Goal: Task Accomplishment & Management: Complete application form

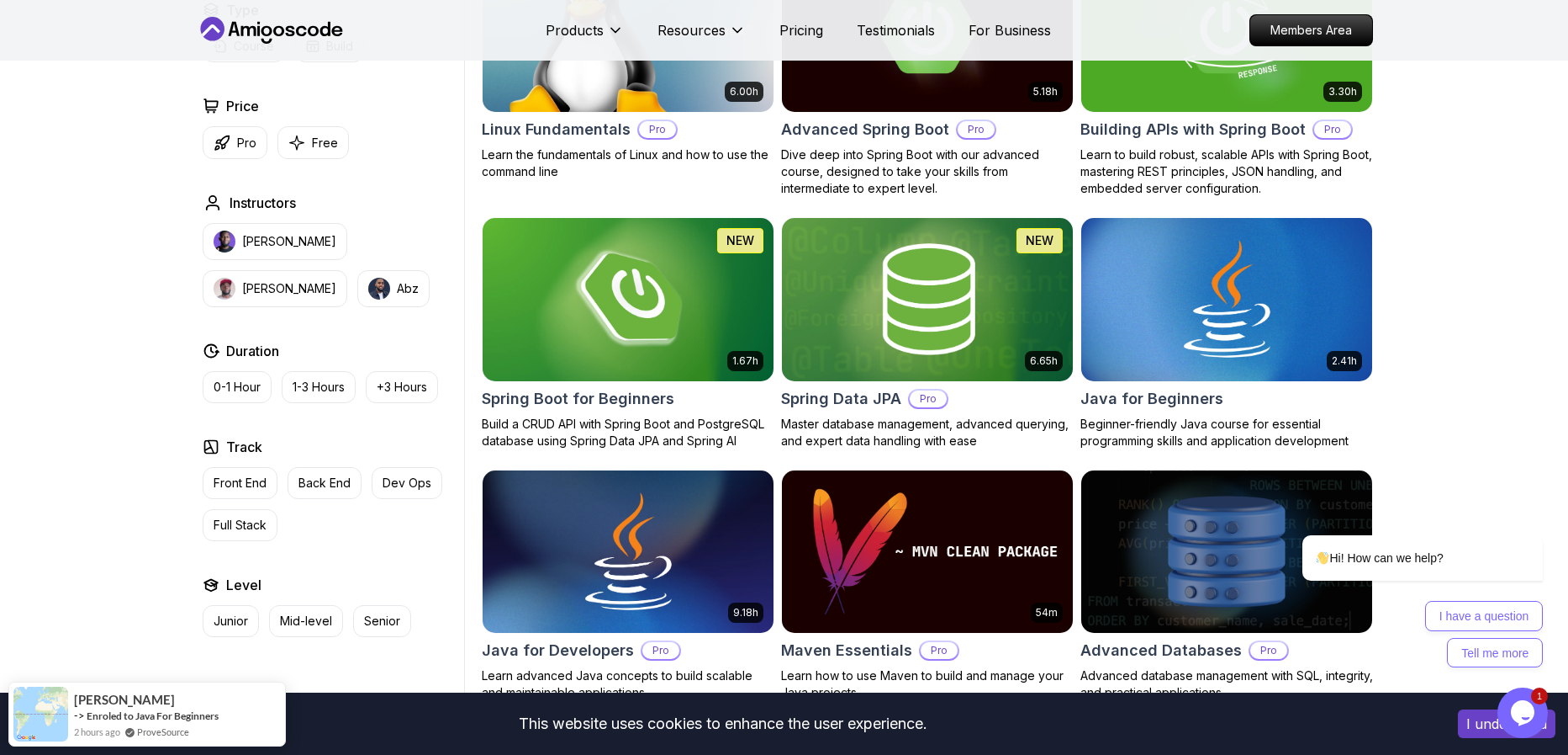
scroll to position [232, 0]
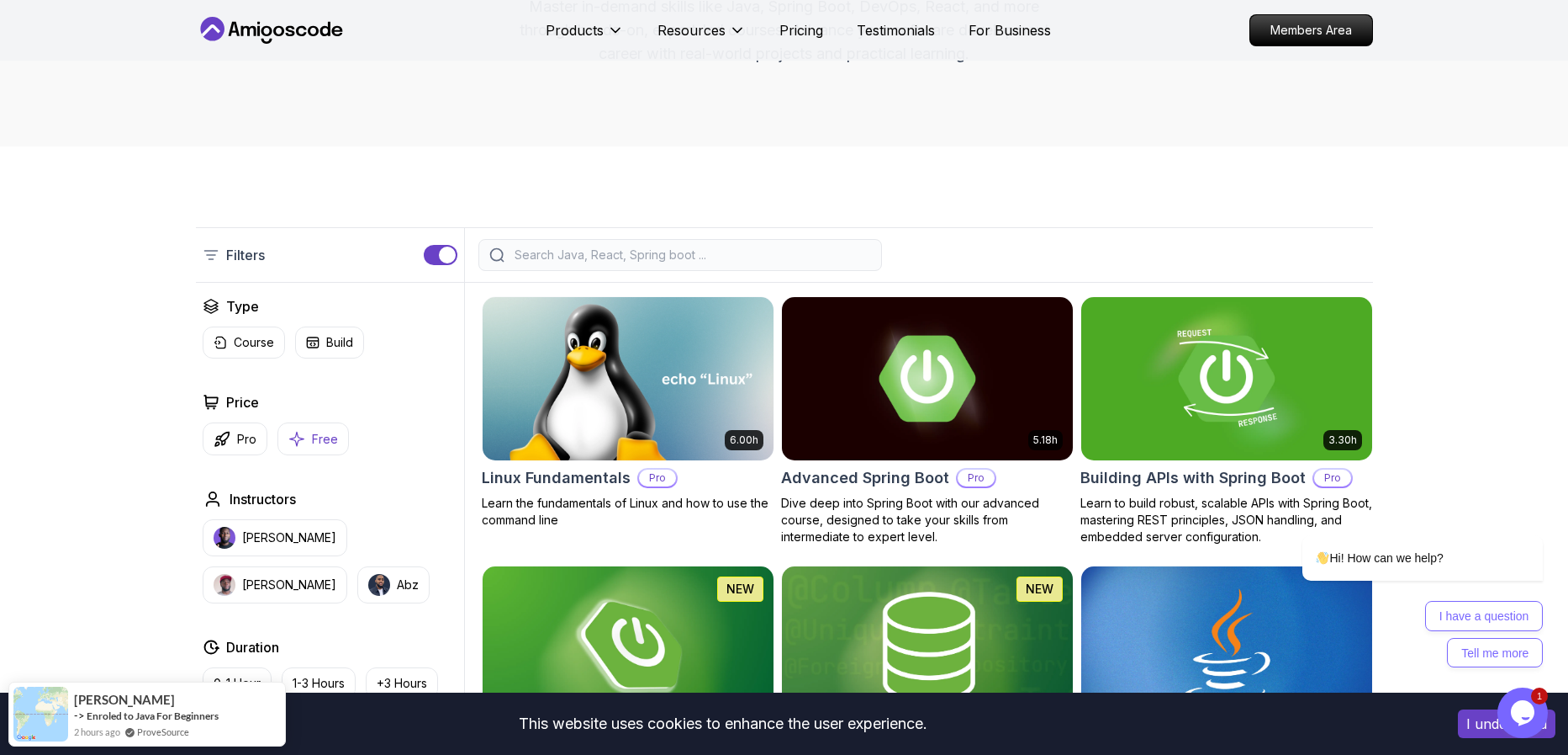
click at [302, 431] on icon "button" at bounding box center [296, 439] width 16 height 17
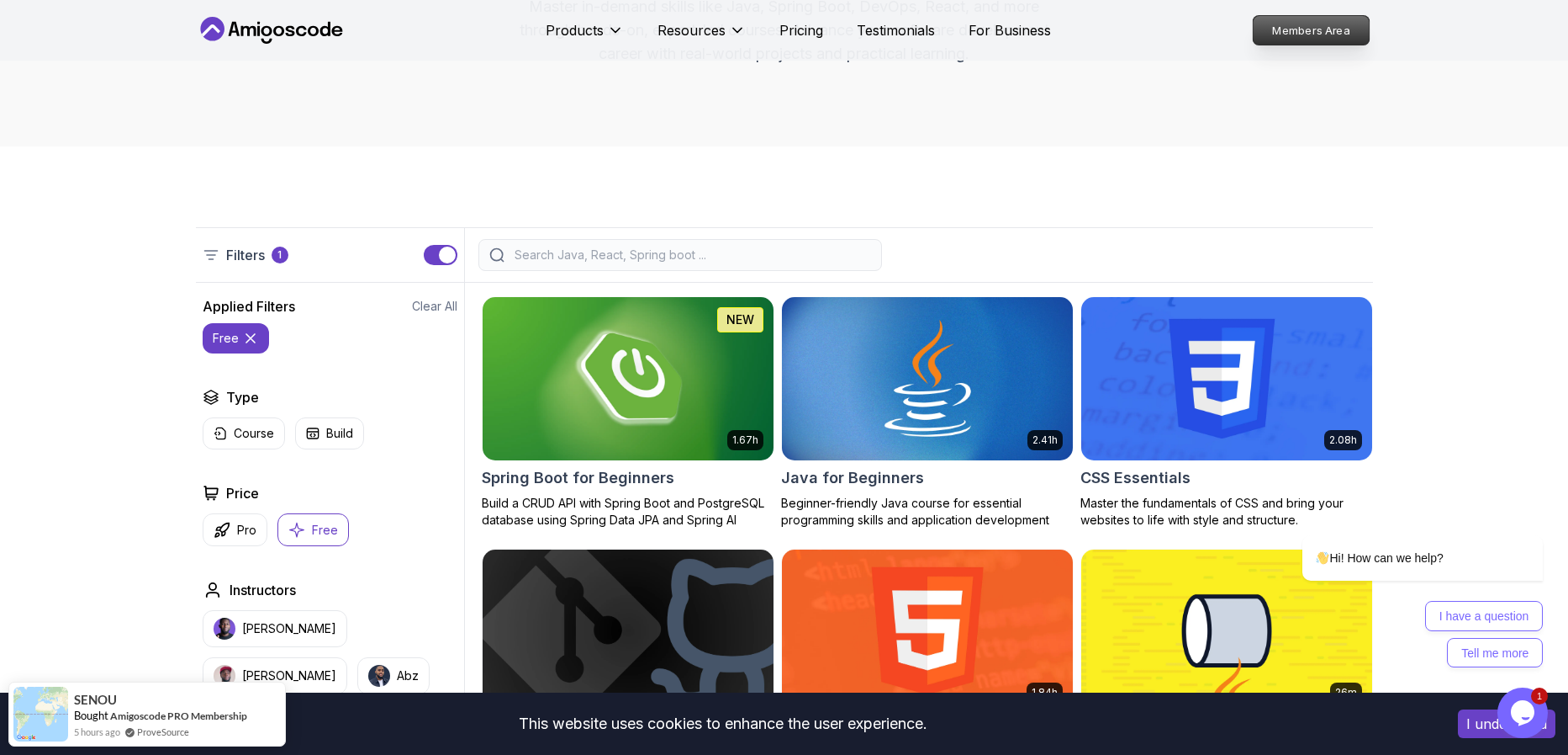
click at [1325, 36] on p "Members Area" at bounding box center [1311, 29] width 116 height 29
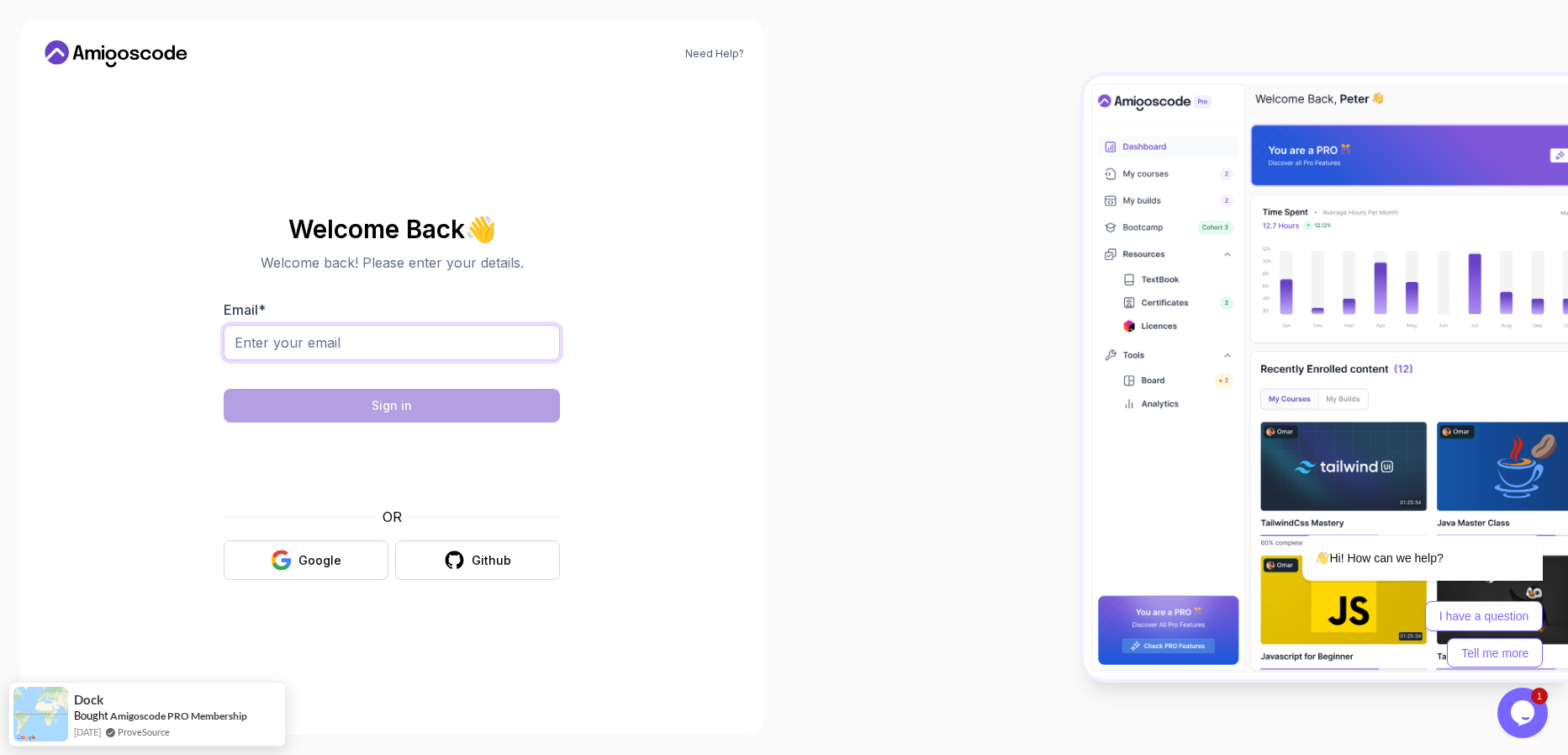
click at [288, 351] on input "Email *" at bounding box center [392, 342] width 336 height 36
click at [285, 566] on icon "button" at bounding box center [281, 566] width 16 height 9
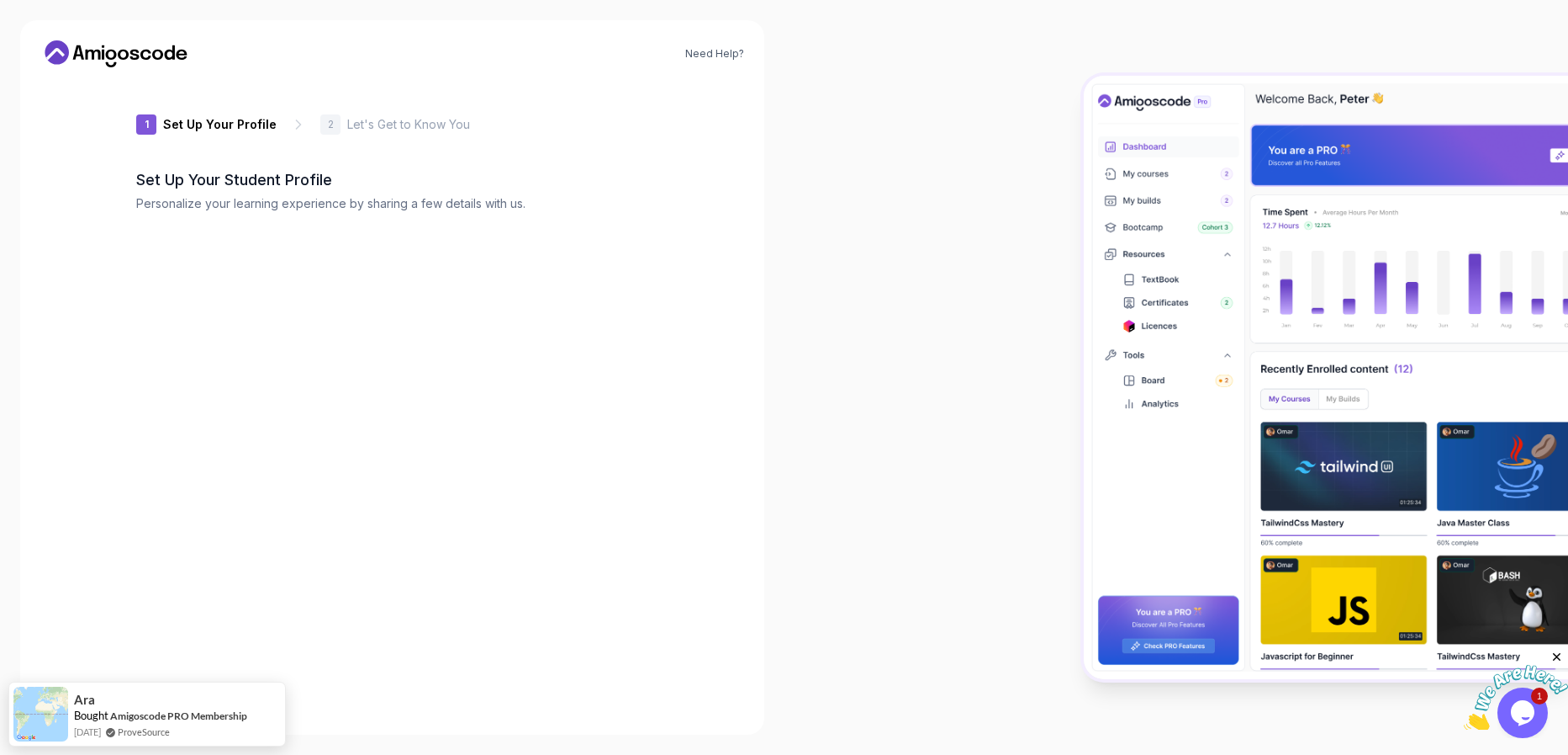
click at [1562, 656] on icon "Close" at bounding box center [1557, 656] width 15 height 15
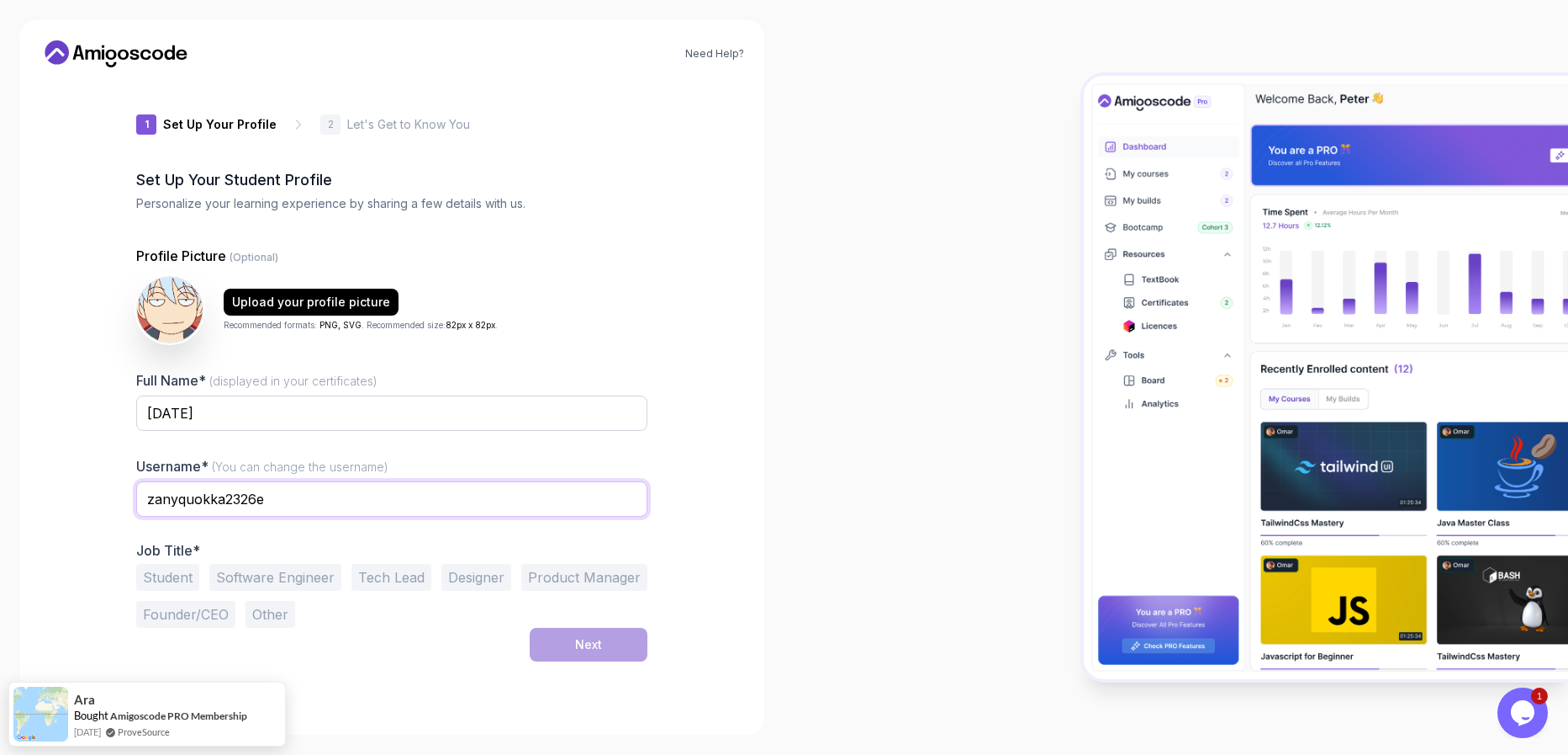
drag, startPoint x: 298, startPoint y: 493, endPoint x: -47, endPoint y: 473, distance: 345.6
click at [136, 481] on input "zanyquokka2326e" at bounding box center [392, 498] width 511 height 36
click at [202, 501] on input "Karma555" at bounding box center [392, 498] width 511 height 36
click at [230, 503] on input "Karma555" at bounding box center [392, 498] width 511 height 36
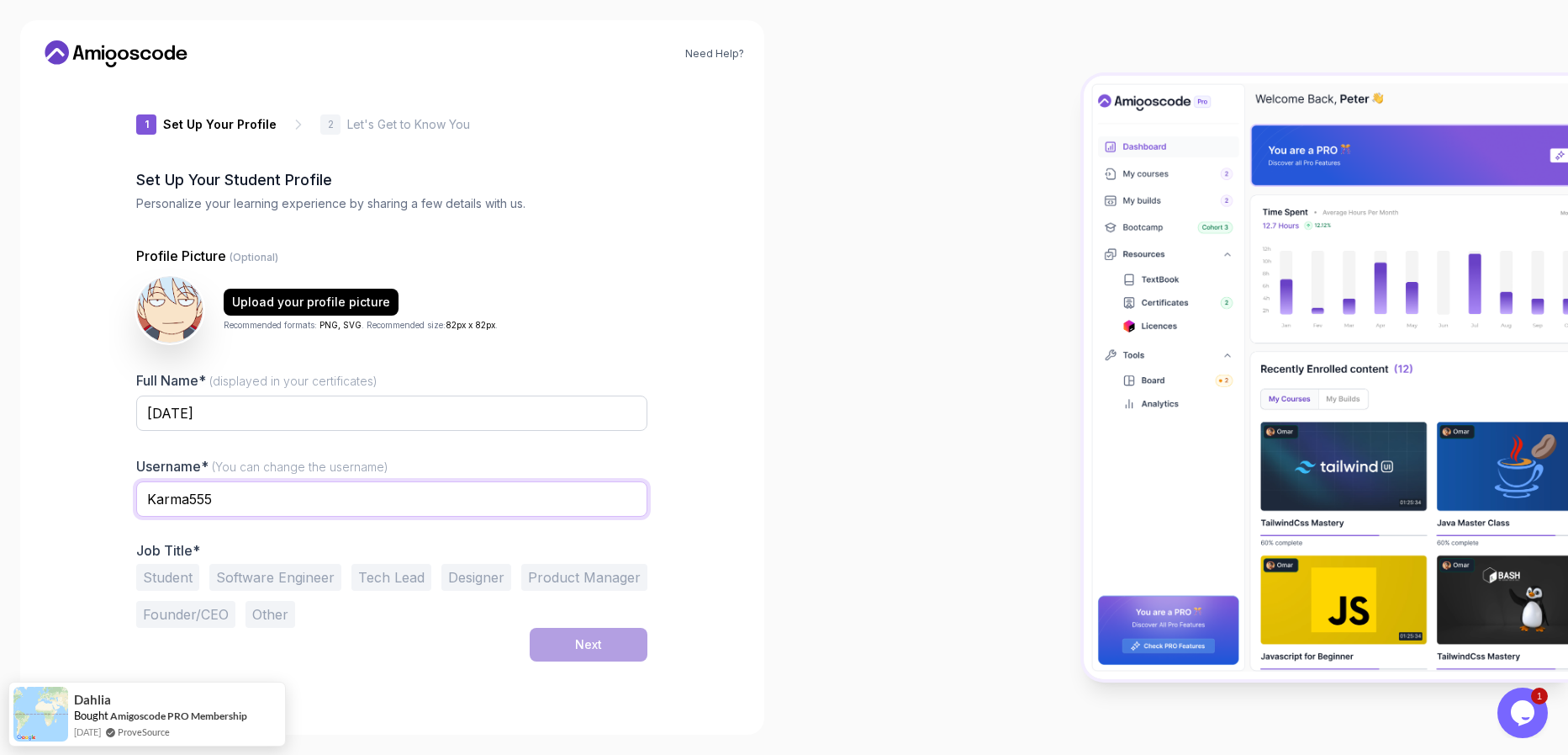
click at [206, 500] on input "Karma555" at bounding box center [392, 498] width 511 height 36
click at [230, 510] on input "Karma555" at bounding box center [392, 498] width 511 height 36
type input "Karma"
click at [102, 469] on div "Need Help? 1 Set Up Your Profile 1 Set Up Your Profile 2 Let's Get to Know You …" at bounding box center [392, 377] width 744 height 714
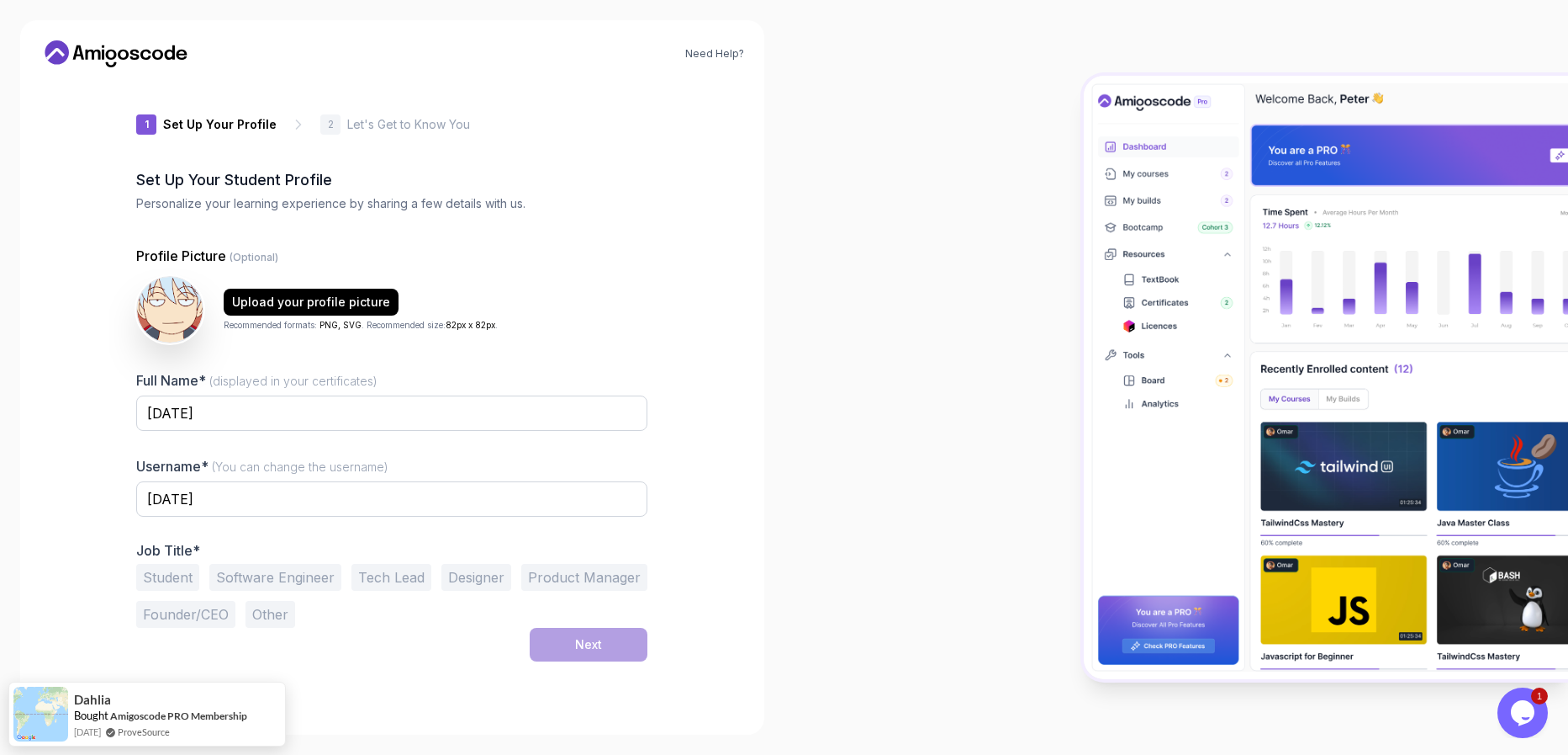
drag, startPoint x: 171, startPoint y: 569, endPoint x: 238, endPoint y: 566, distance: 67.1
click at [171, 570] on button "Student" at bounding box center [167, 576] width 63 height 27
click at [576, 644] on div "Next" at bounding box center [588, 644] width 27 height 16
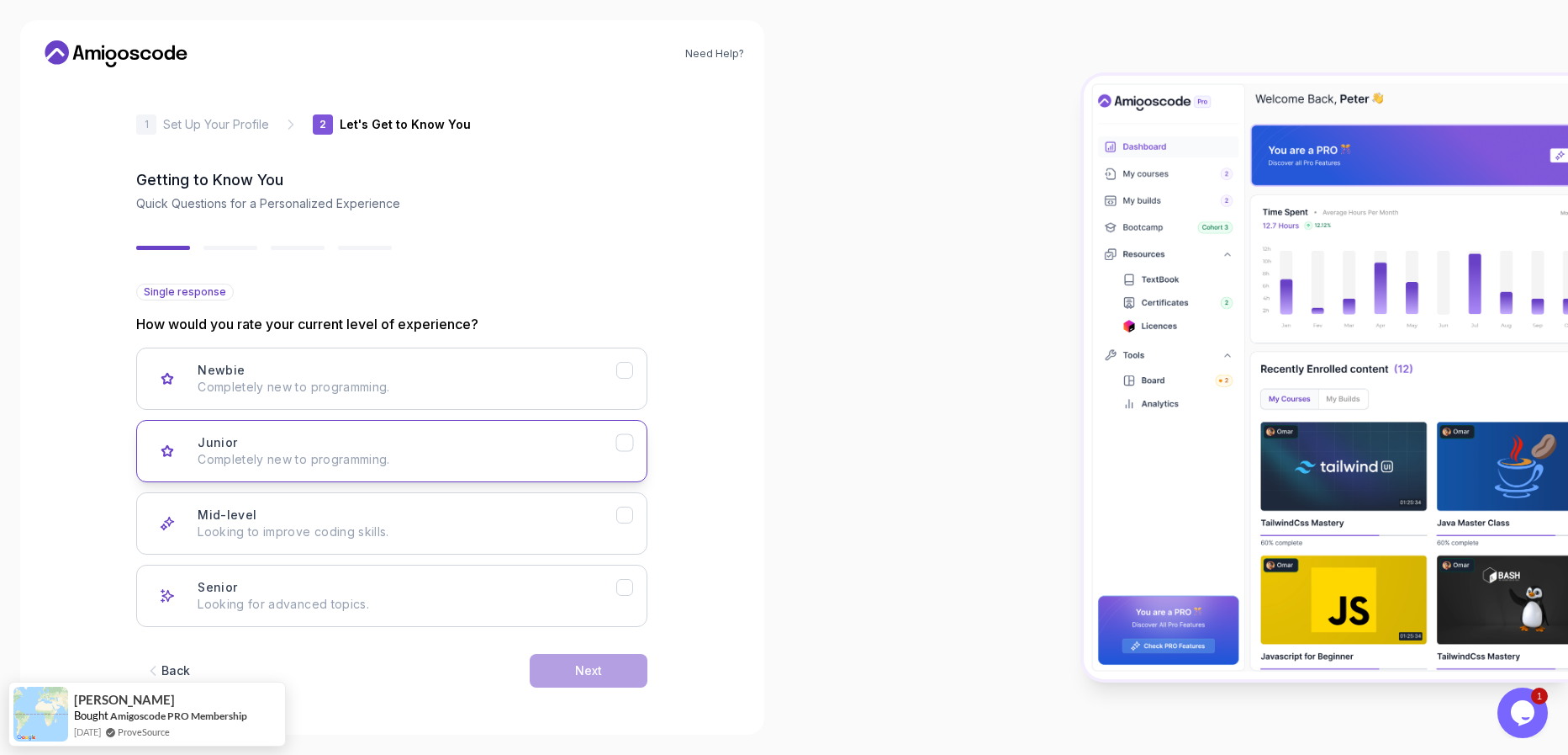
click at [373, 461] on p "Completely new to programming." at bounding box center [406, 459] width 418 height 16
click at [576, 680] on button "Next" at bounding box center [589, 670] width 118 height 34
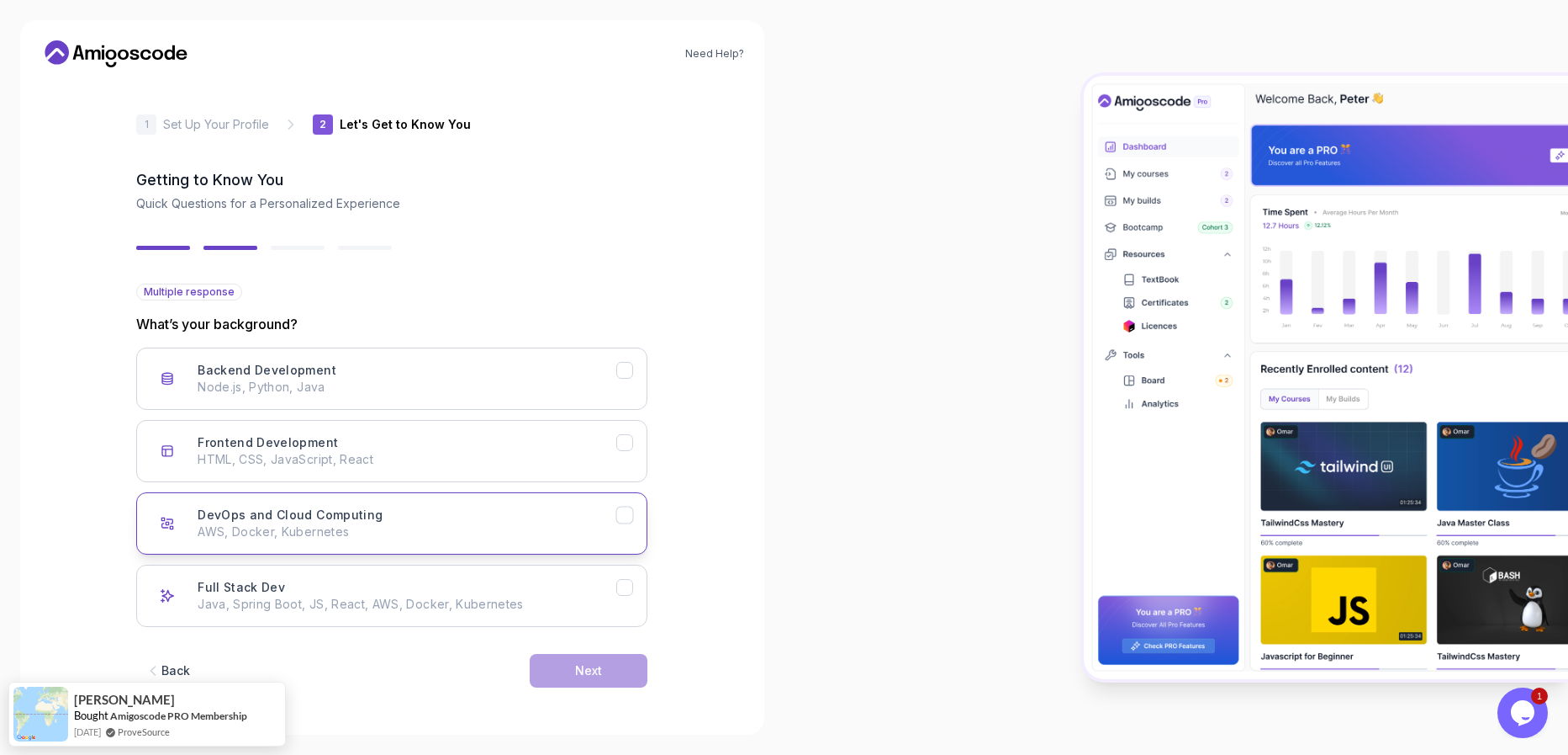
click at [366, 522] on h3 "DevOps and Cloud Computing" at bounding box center [290, 514] width 185 height 16
click at [382, 587] on div "Full Stack Dev Java, Spring Boot, JS, React, AWS, Docker, Kubernetes" at bounding box center [406, 596] width 418 height 34
click at [619, 664] on button "Next" at bounding box center [589, 670] width 118 height 34
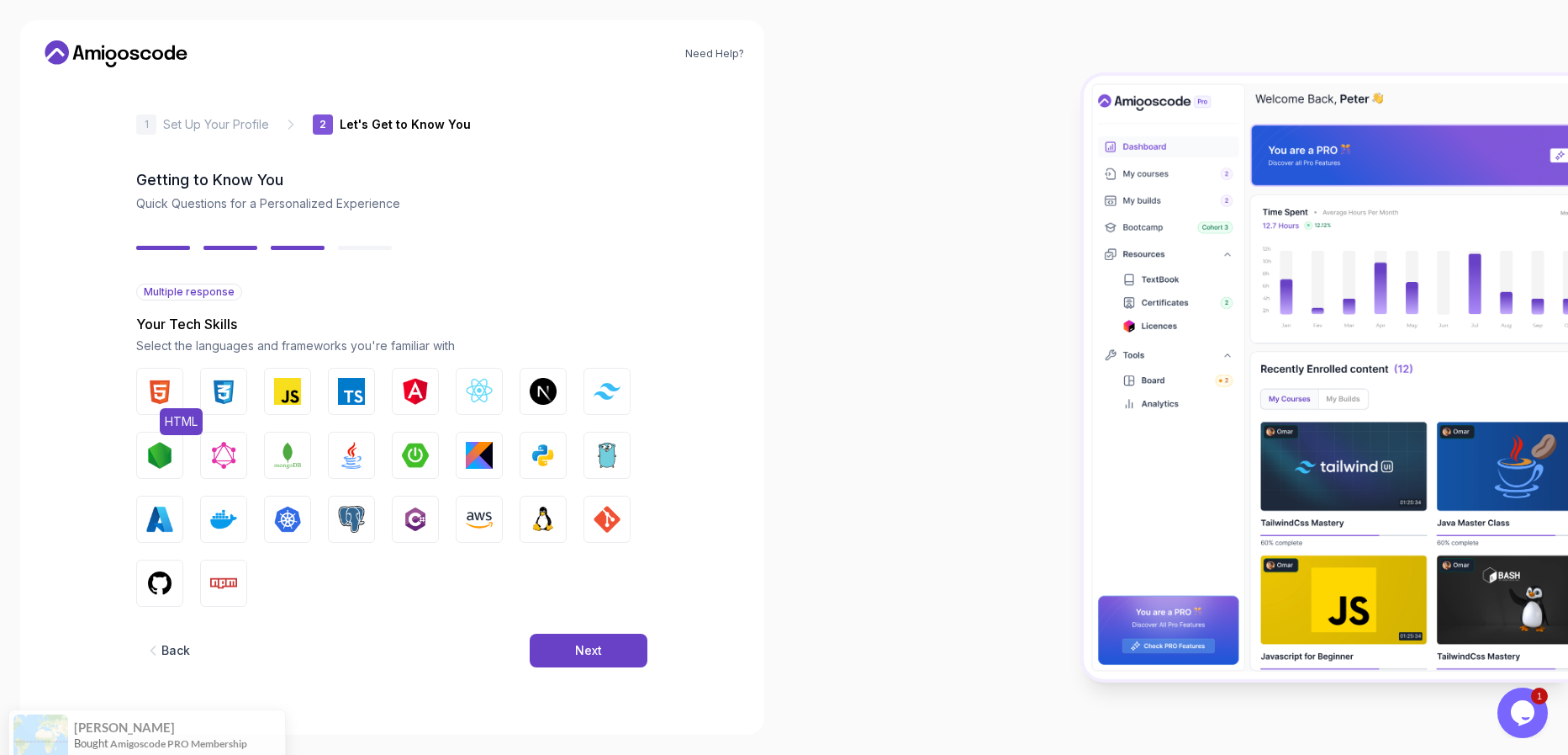
click at [166, 395] on img "button" at bounding box center [159, 391] width 27 height 27
click at [207, 395] on button "CSS" at bounding box center [224, 391] width 47 height 47
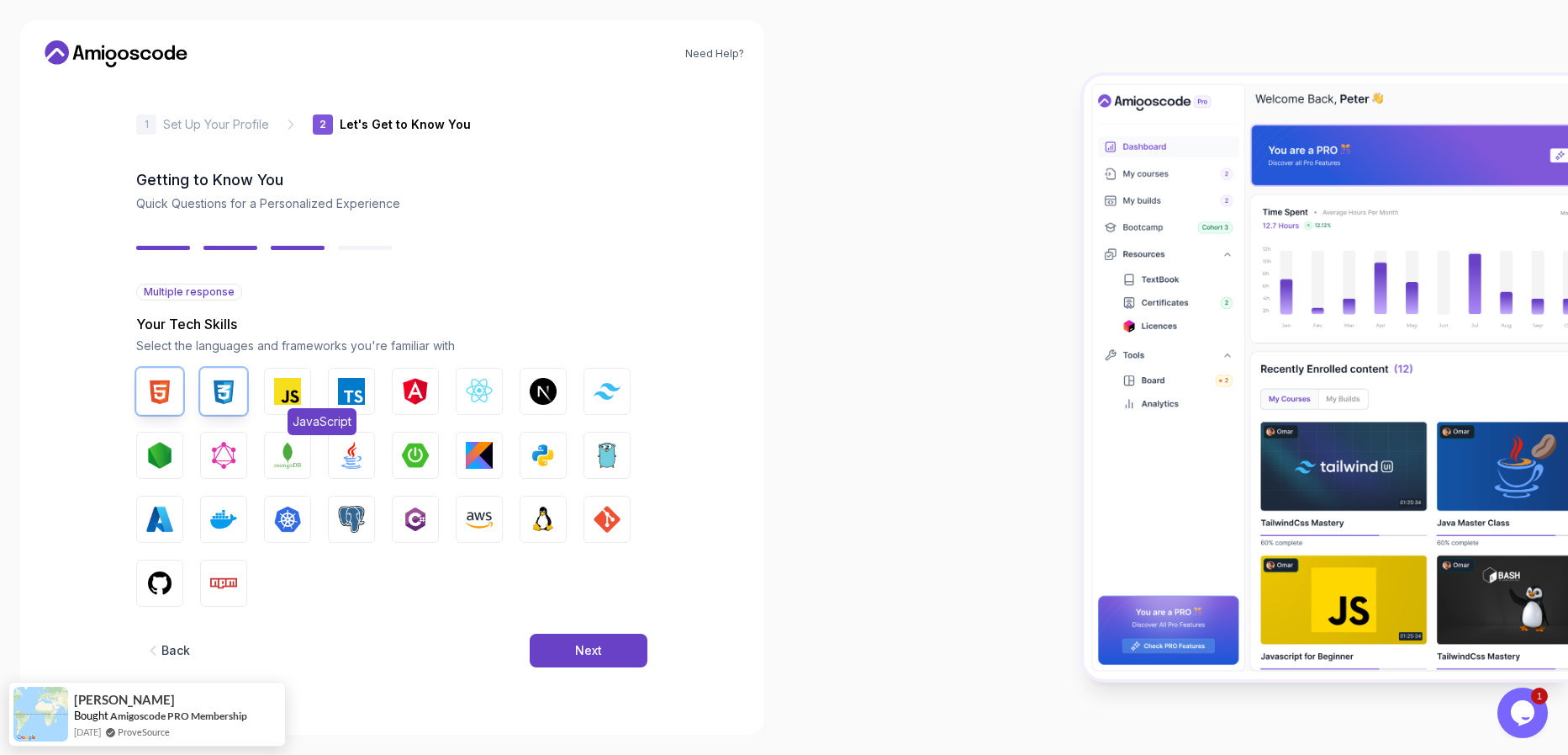
click at [269, 394] on button "JavaScript" at bounding box center [288, 391] width 47 height 47
click at [373, 396] on button "TypeScript" at bounding box center [352, 391] width 47 height 47
click at [481, 392] on img "button" at bounding box center [479, 391] width 27 height 27
click at [531, 399] on img "button" at bounding box center [543, 391] width 27 height 27
click at [596, 396] on img "button" at bounding box center [606, 391] width 27 height 16
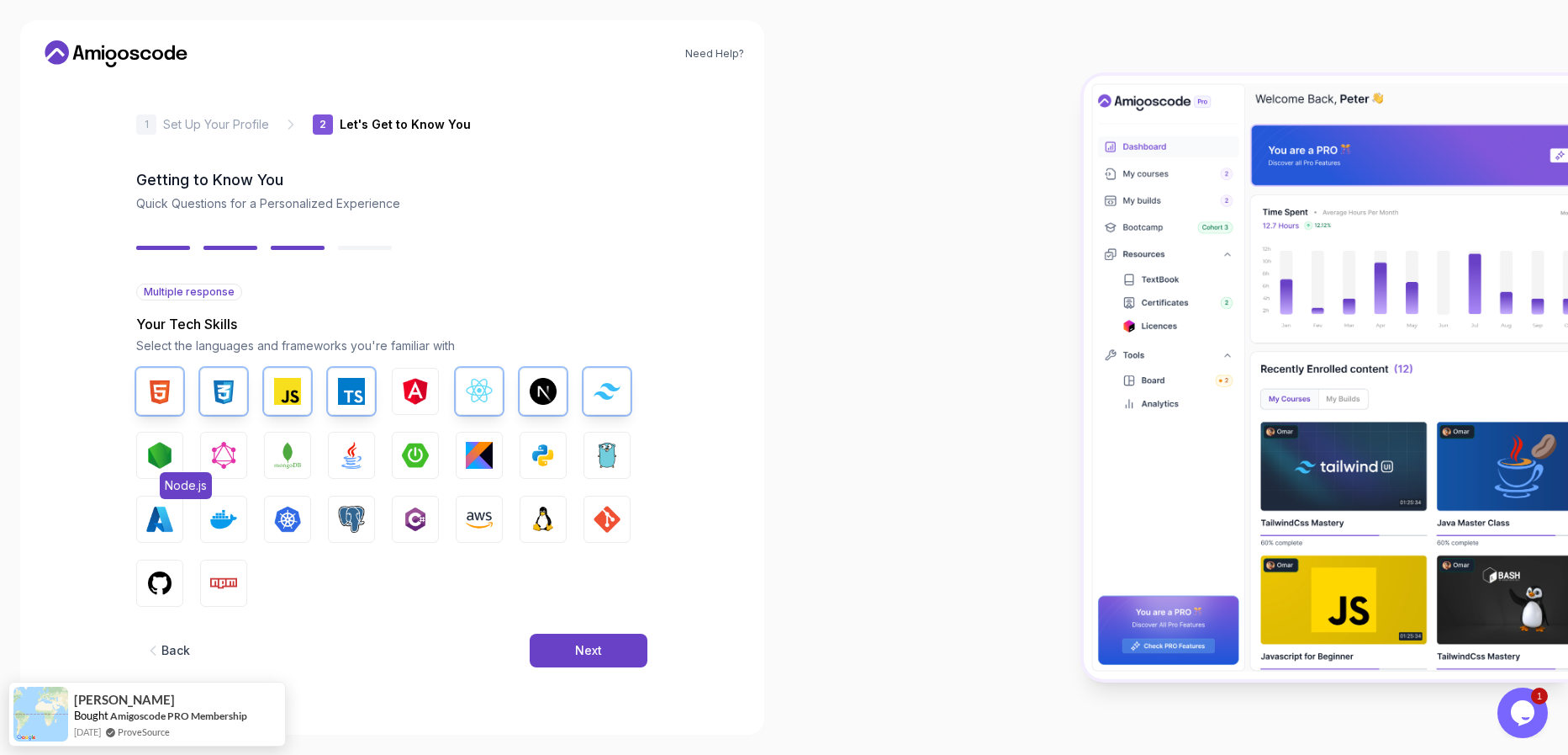
click at [174, 459] on button "Node.js" at bounding box center [159, 455] width 47 height 47
click at [285, 459] on img "button" at bounding box center [287, 455] width 27 height 27
drag, startPoint x: 343, startPoint y: 457, endPoint x: 366, endPoint y: 457, distance: 23.0
click at [343, 457] on img "button" at bounding box center [351, 455] width 27 height 27
click at [409, 454] on img "button" at bounding box center [415, 455] width 27 height 27
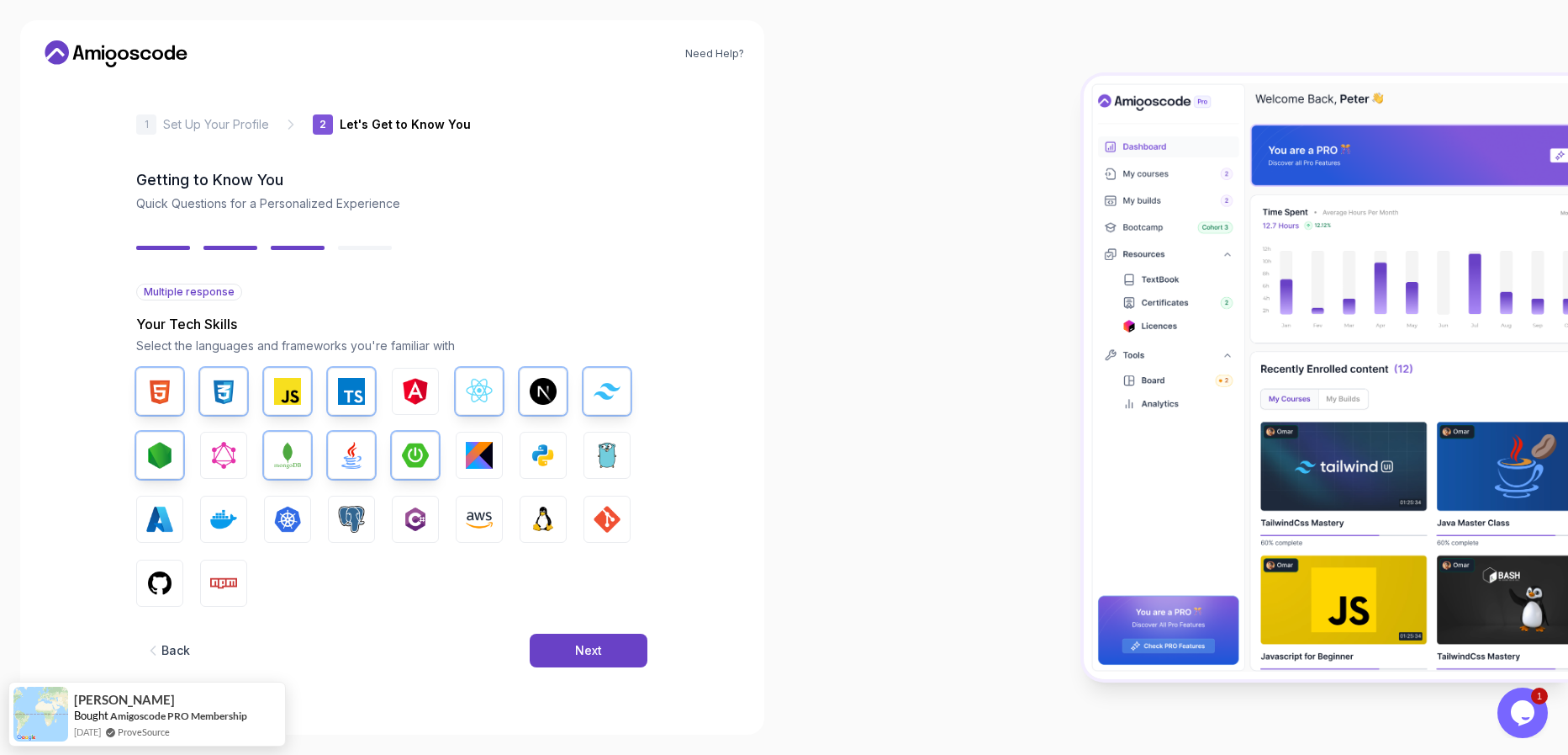
drag, startPoint x: 531, startPoint y: 456, endPoint x: 580, endPoint y: 456, distance: 49.0
click at [531, 456] on img "button" at bounding box center [543, 455] width 27 height 27
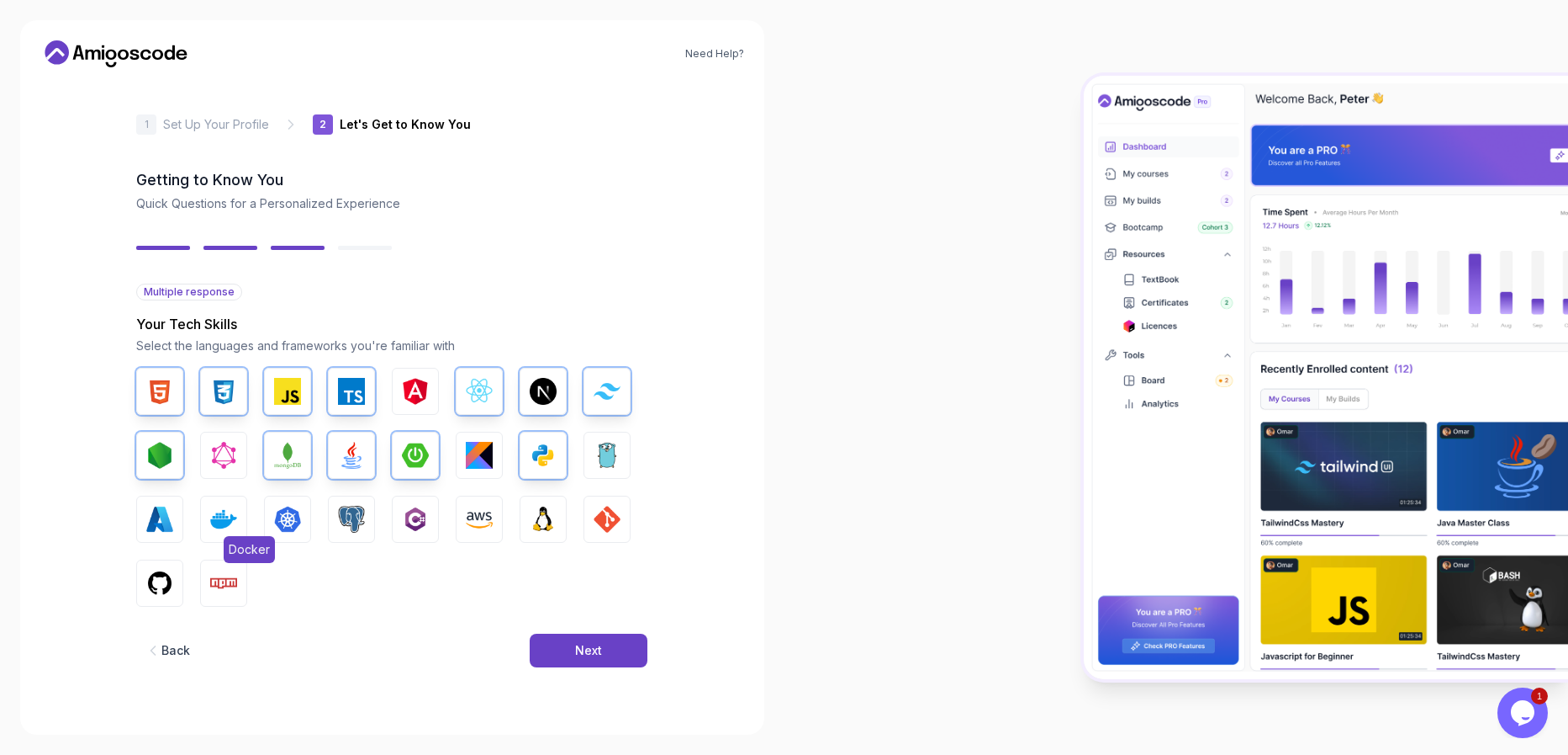
click at [203, 515] on button "Docker" at bounding box center [224, 519] width 47 height 47
click at [224, 516] on img "button" at bounding box center [224, 518] width 27 height 27
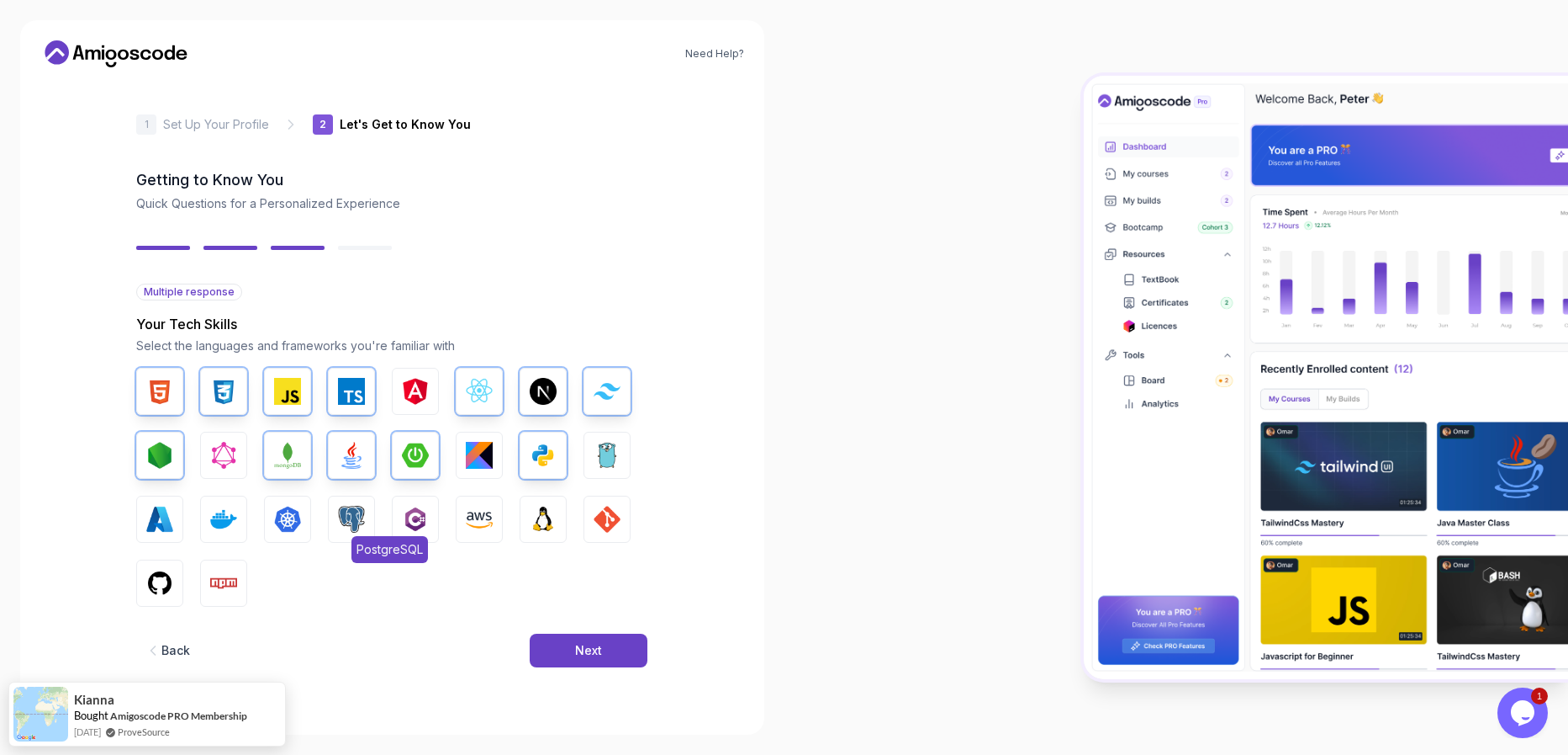
click at [361, 522] on img "button" at bounding box center [351, 518] width 27 height 27
click at [601, 512] on img "button" at bounding box center [606, 518] width 27 height 27
click at [188, 579] on div "HTML CSS JavaScript TypeScript Angular React.js Next.js Tailwind CSS Node.js Gr…" at bounding box center [392, 487] width 511 height 239
click at [178, 579] on button "GitHub" at bounding box center [159, 583] width 47 height 47
click at [208, 576] on button "Npm" at bounding box center [224, 583] width 47 height 47
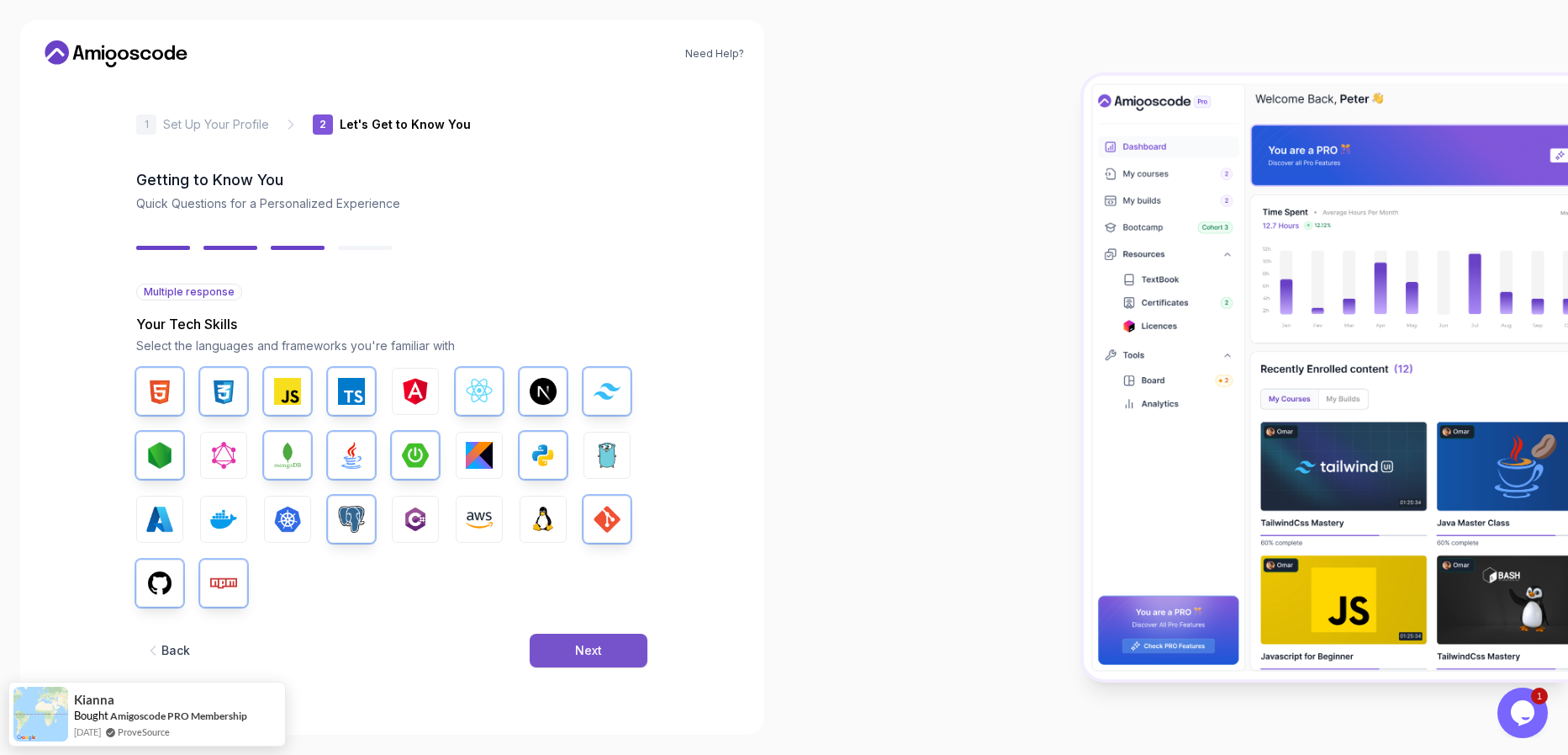
click at [554, 649] on button "Next" at bounding box center [589, 650] width 118 height 34
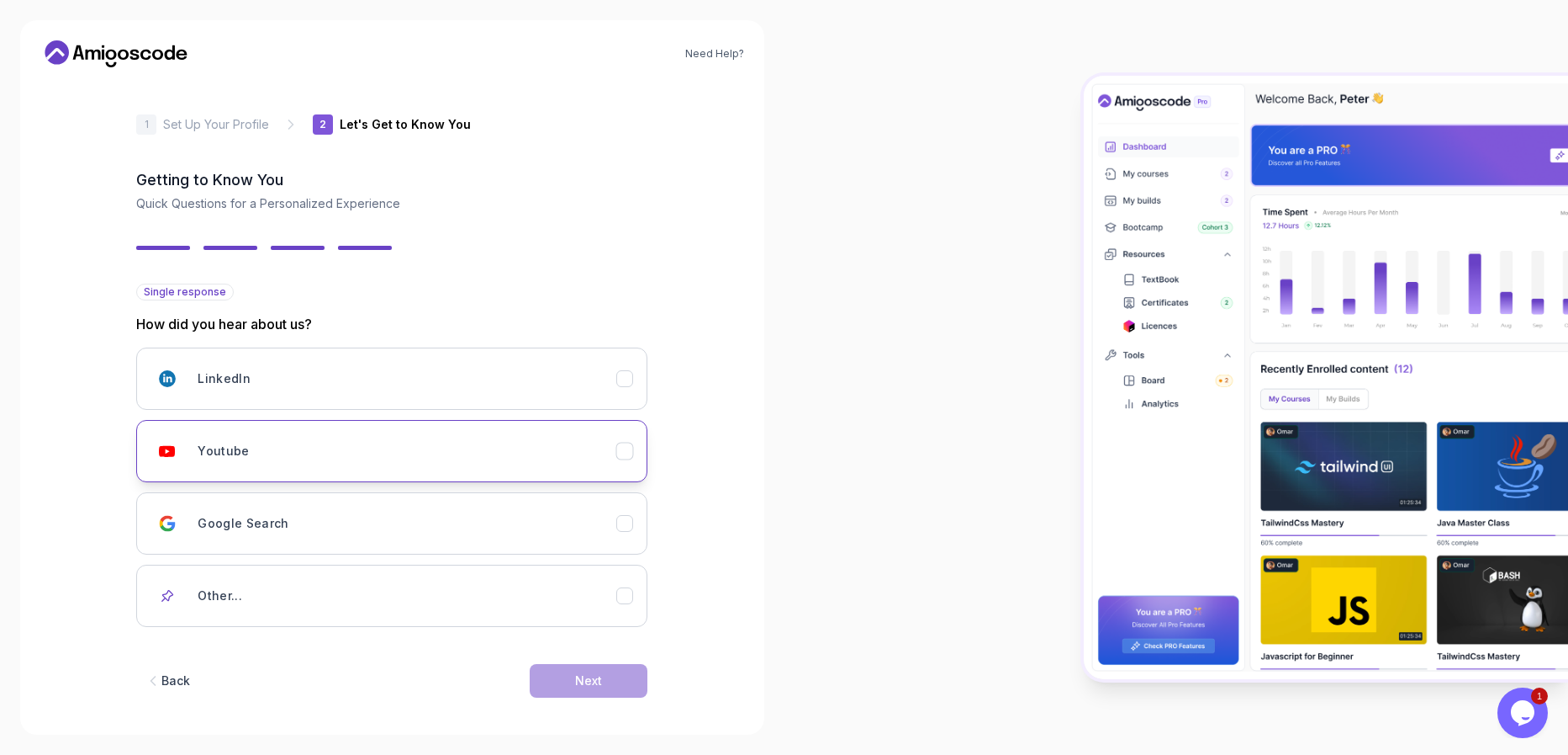
click at [396, 451] on div "Youtube" at bounding box center [406, 451] width 418 height 34
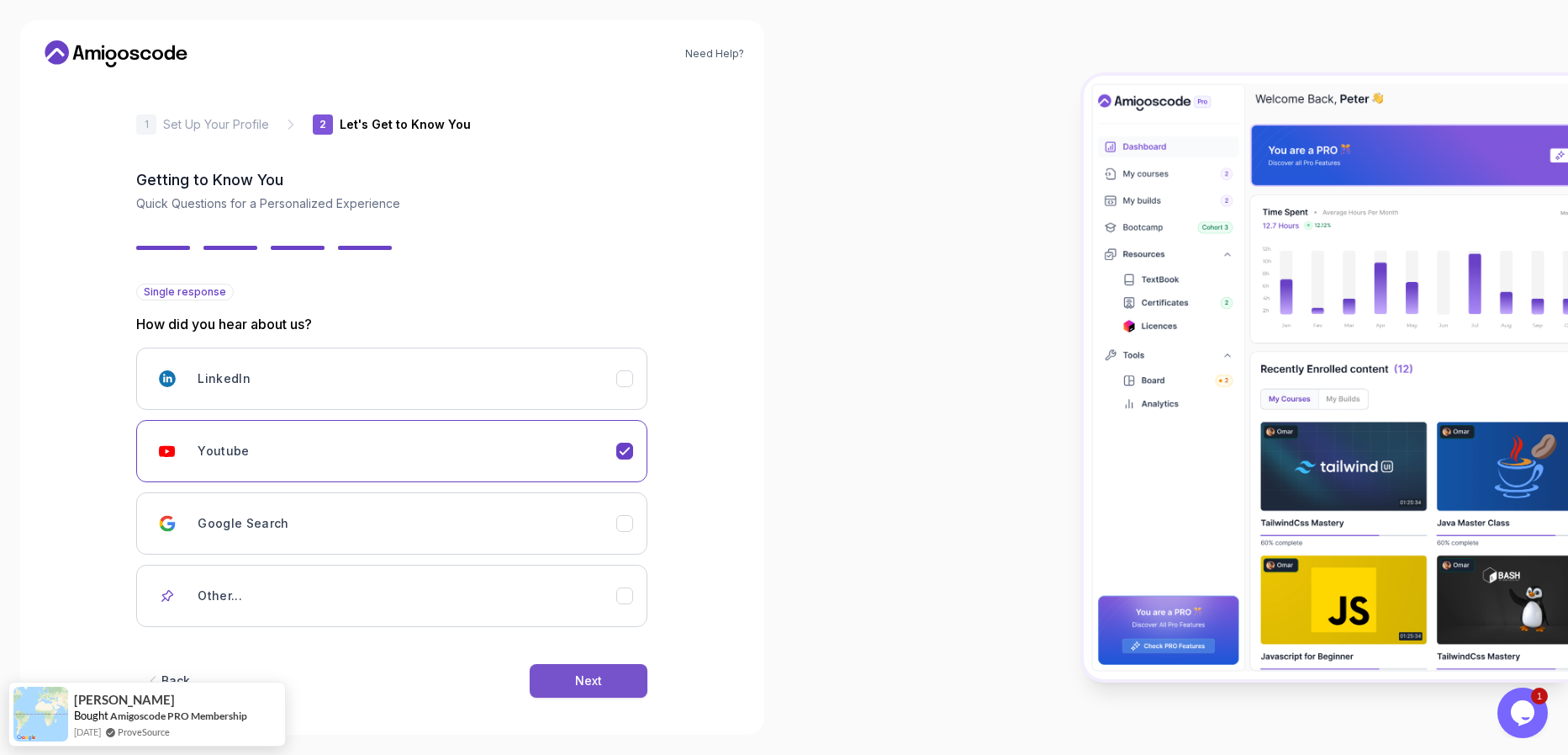
click at [602, 670] on button "Next" at bounding box center [589, 680] width 118 height 34
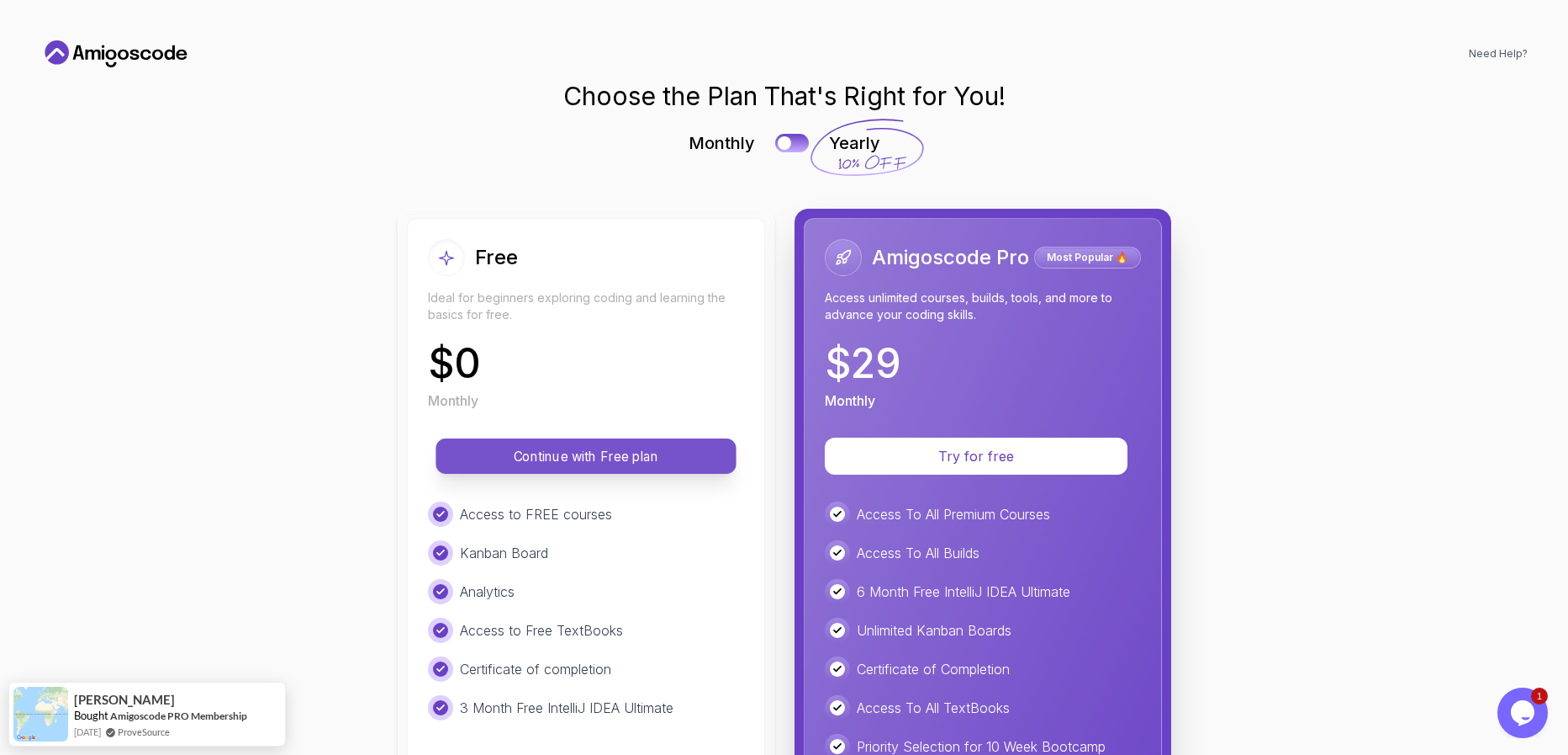
click at [618, 446] on p "Continue with Free plan" at bounding box center [586, 456] width 262 height 19
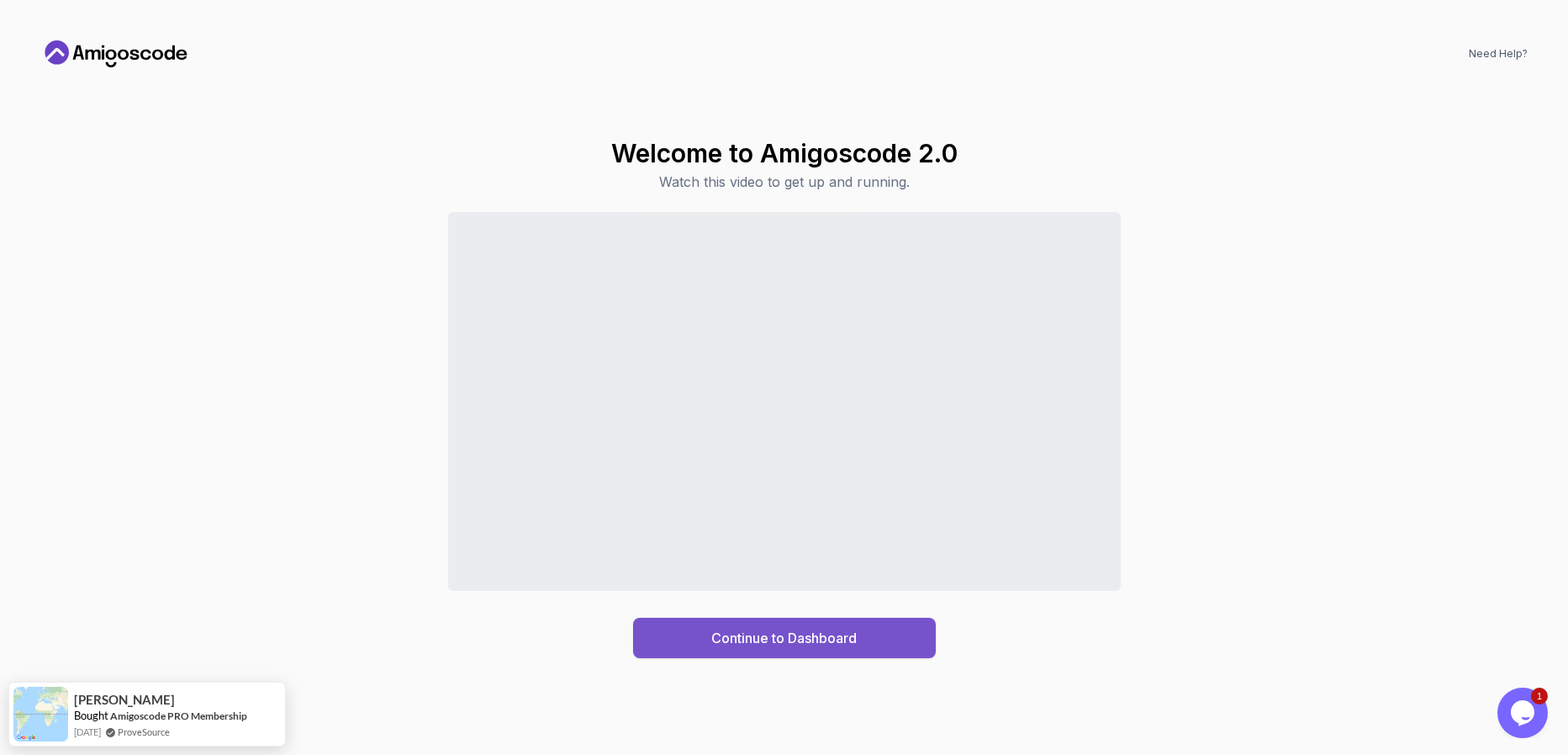
click at [742, 633] on div "Continue to Dashboard" at bounding box center [784, 637] width 146 height 20
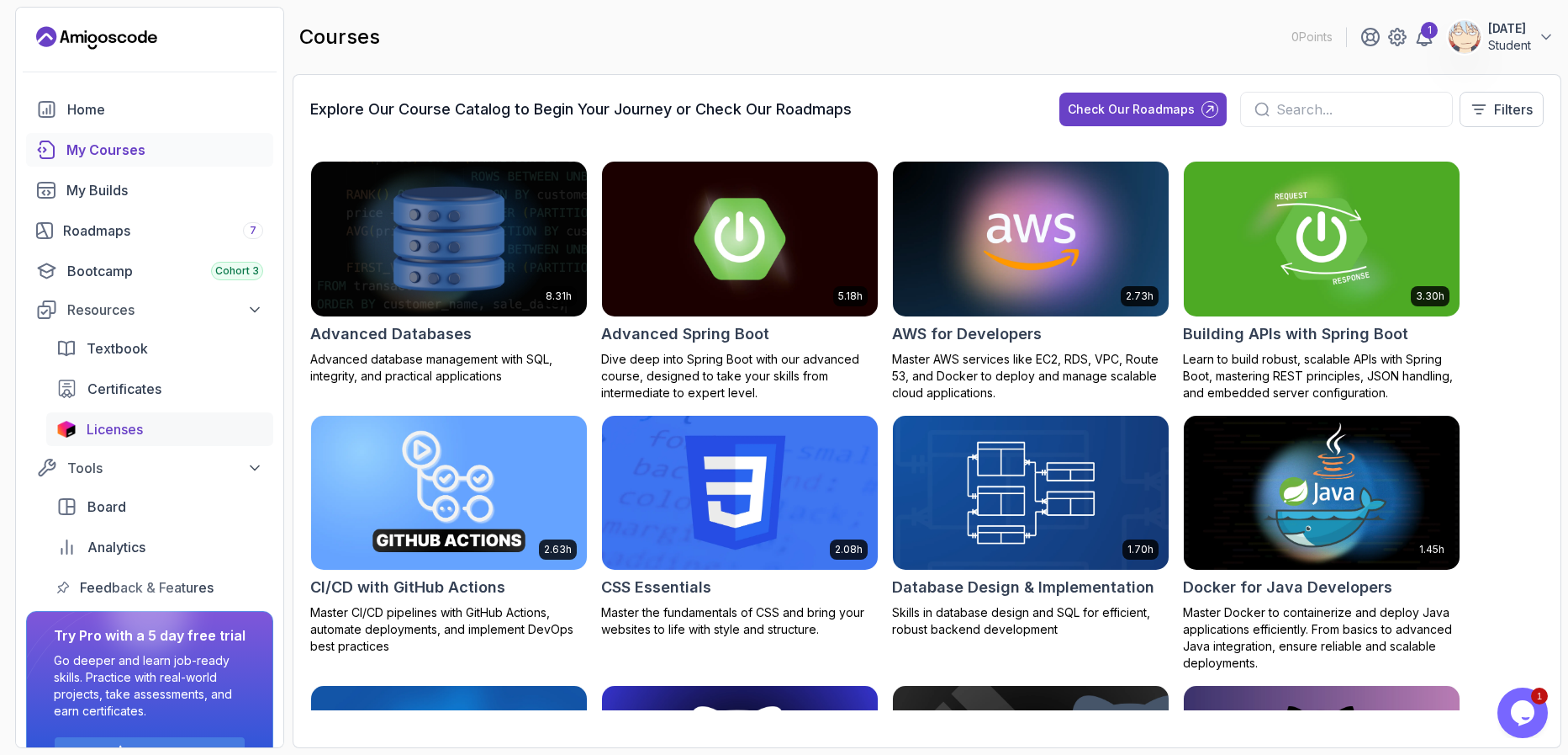
click at [113, 443] on link "Licenses" at bounding box center [159, 429] width 227 height 34
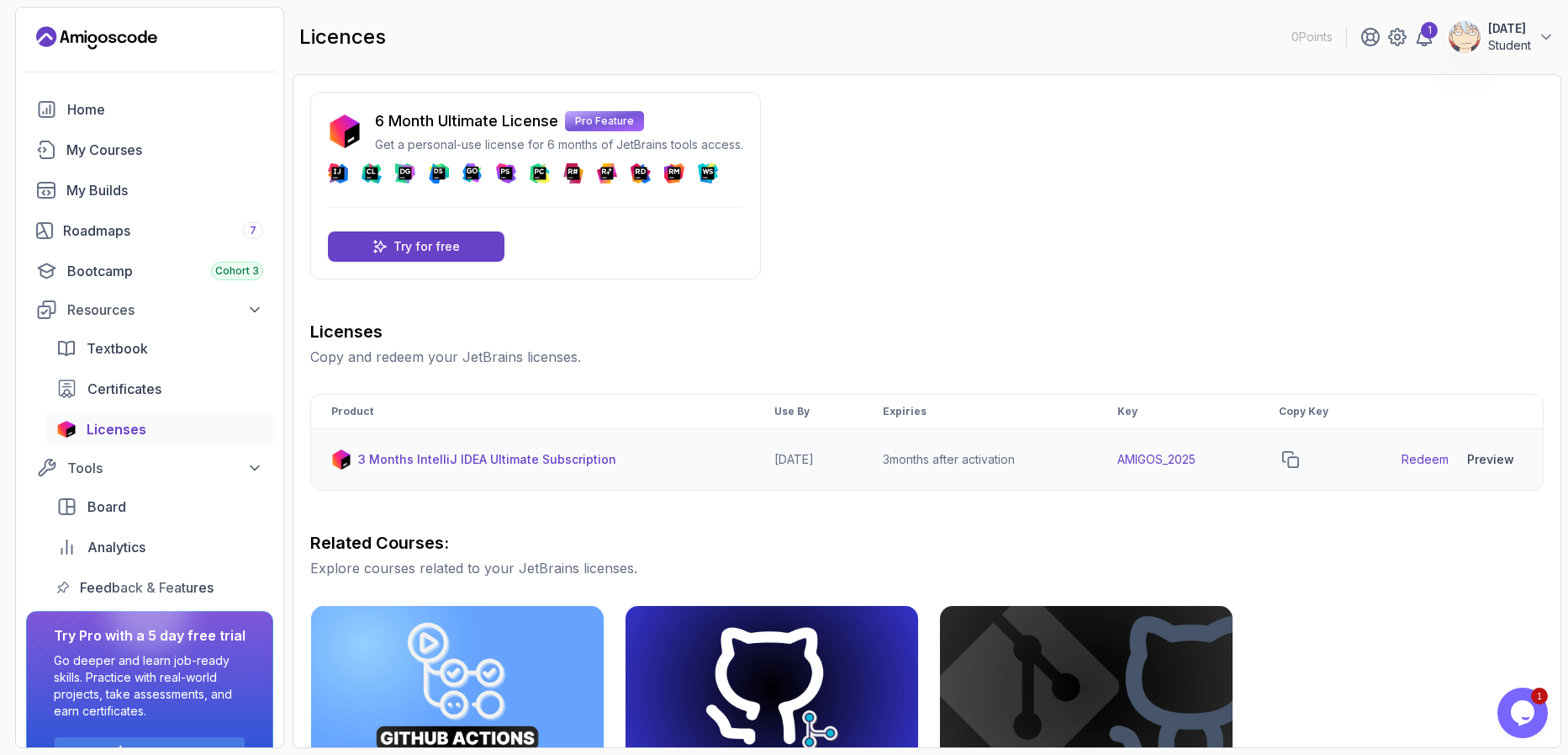
click at [1417, 459] on link "Redeem" at bounding box center [1425, 459] width 47 height 16
click at [1299, 453] on icon "copy-button" at bounding box center [1290, 459] width 16 height 16
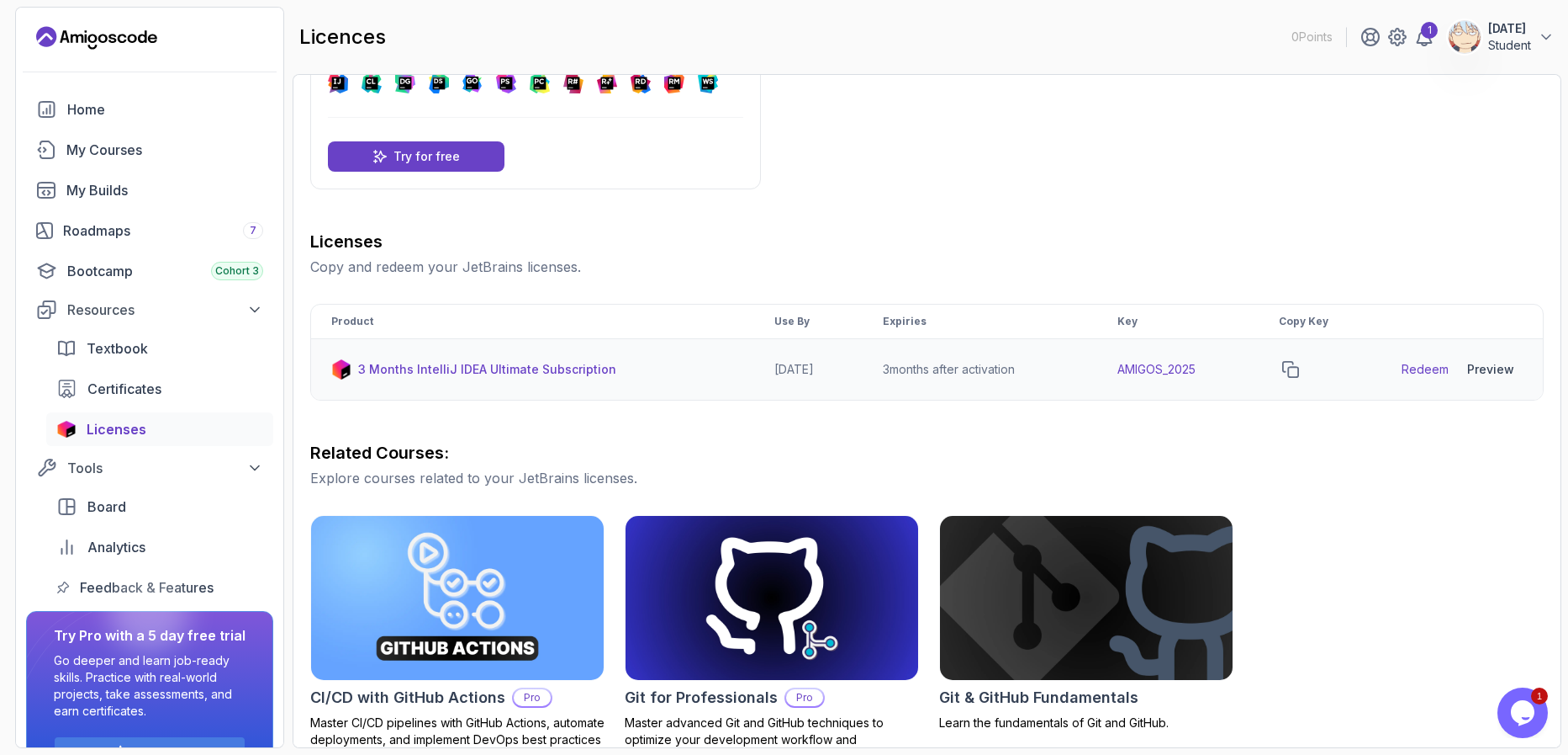
scroll to position [101, 0]
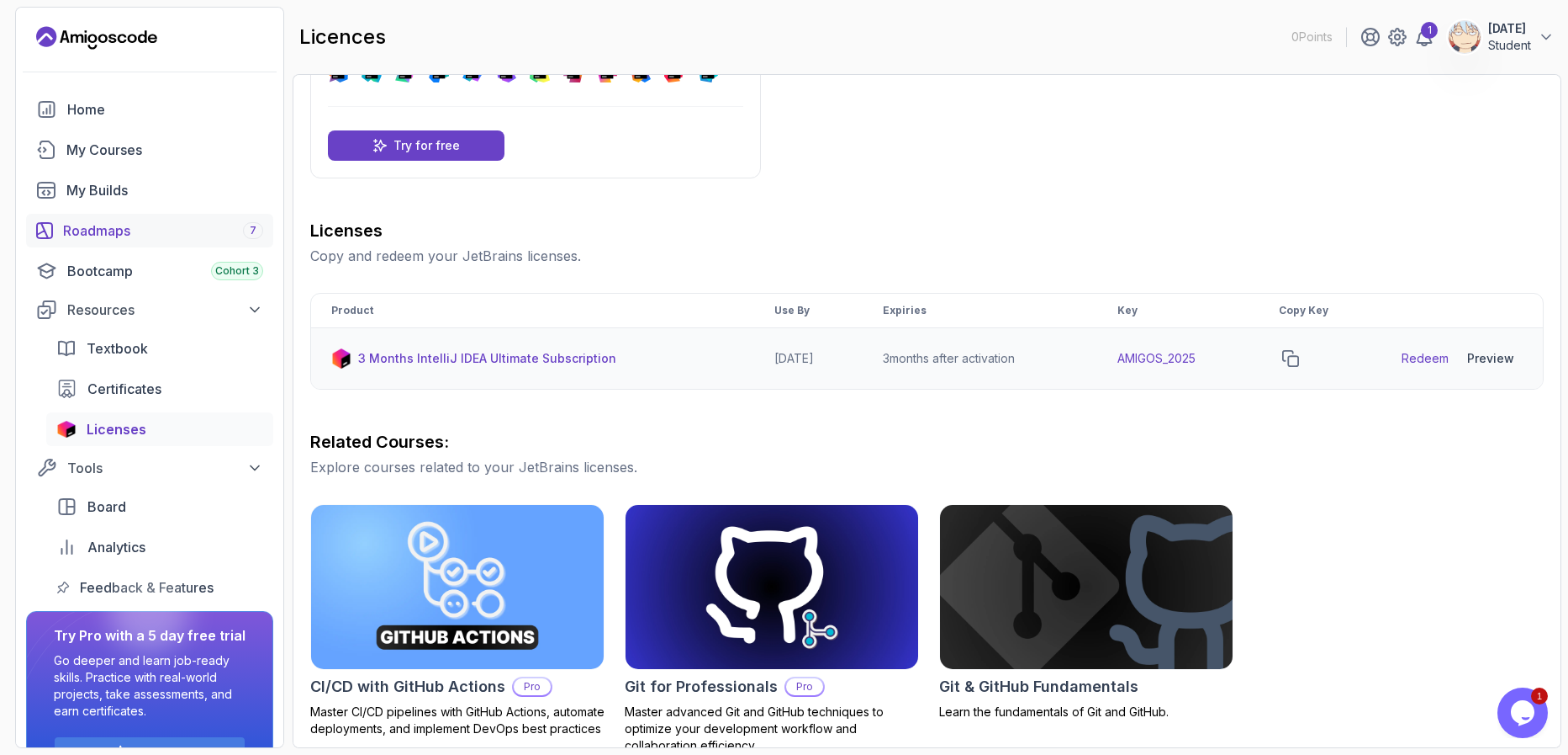
click at [176, 227] on div "Roadmaps 7" at bounding box center [163, 230] width 200 height 20
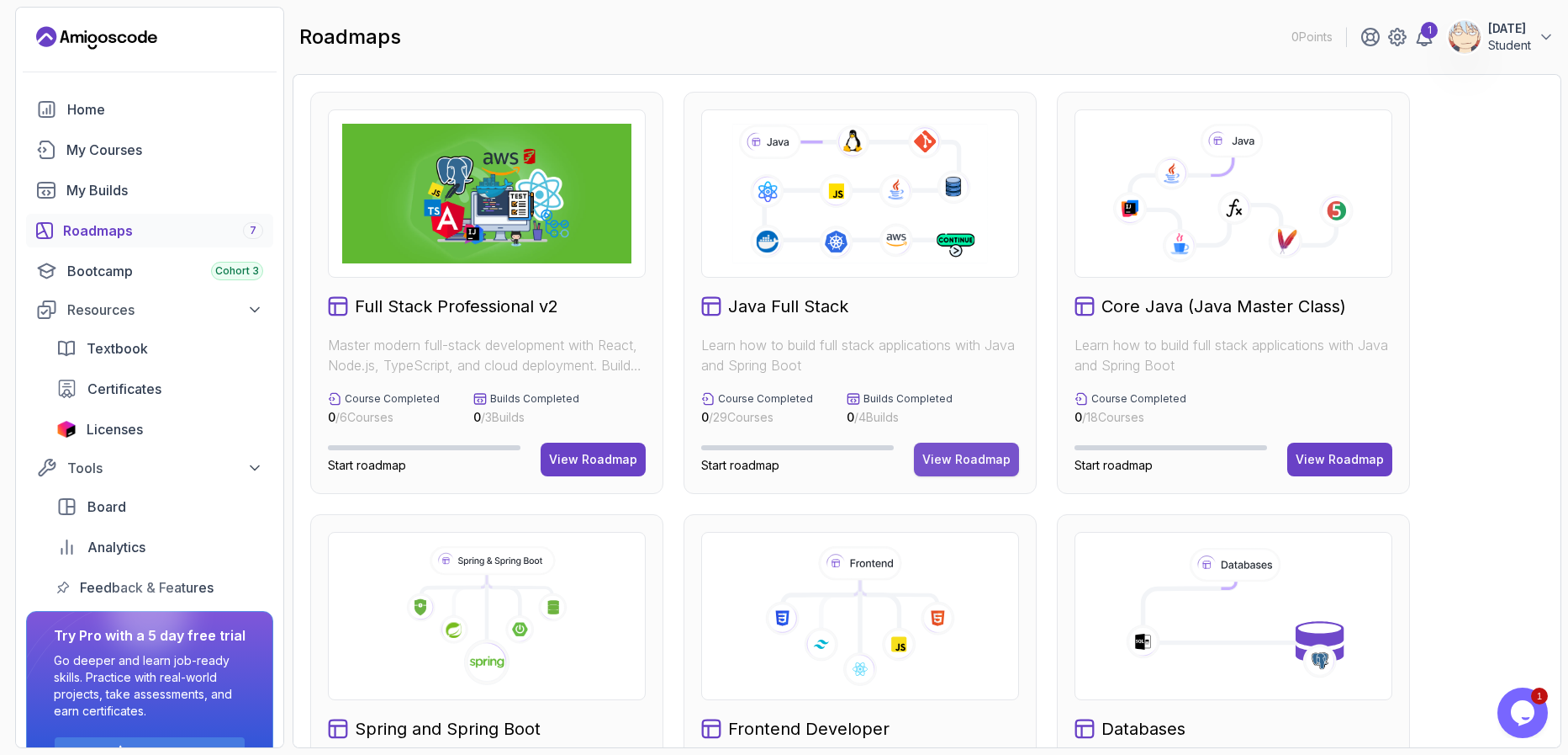
click at [975, 465] on div "View Roadmap" at bounding box center [967, 459] width 88 height 16
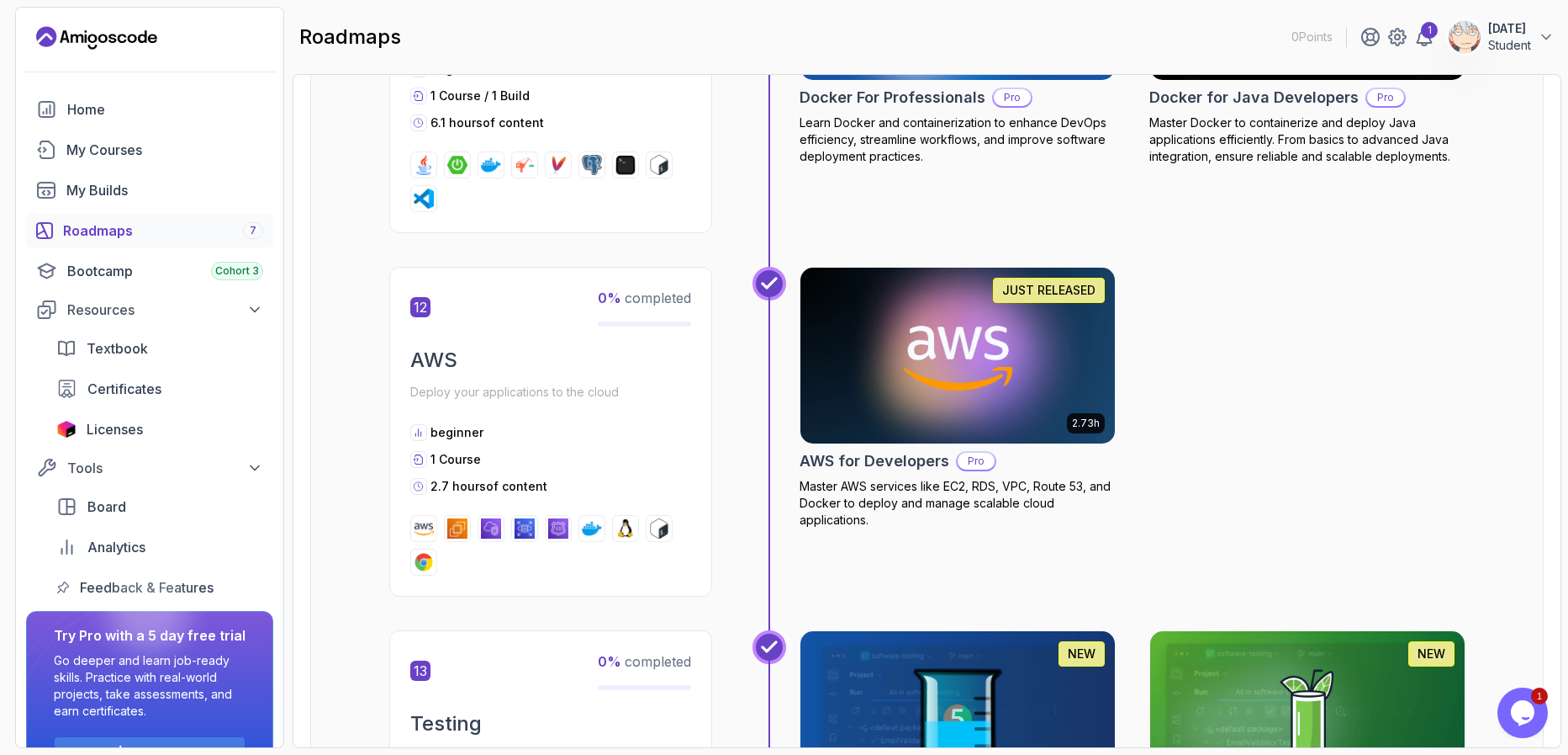
scroll to position [5352, 0]
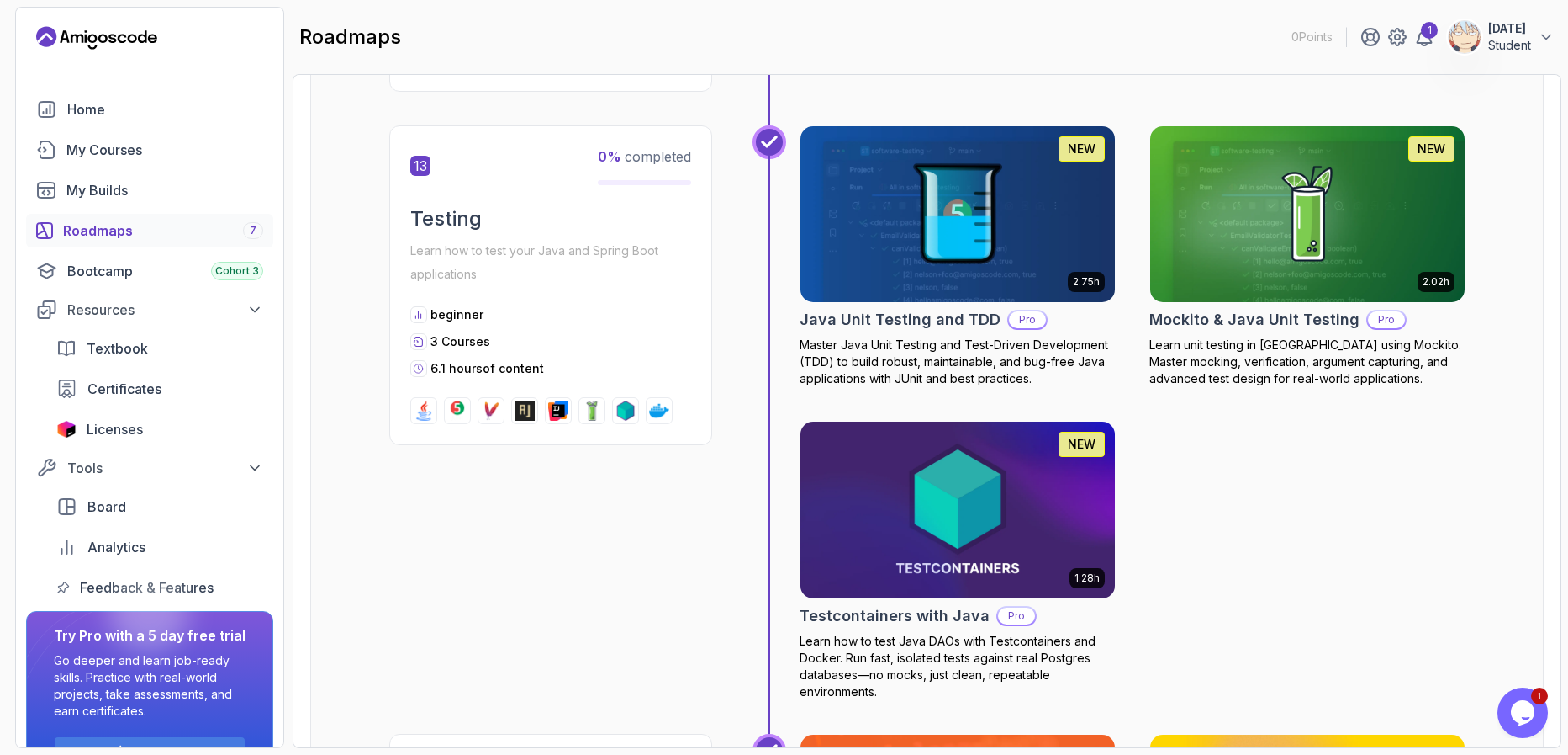
click at [264, 611] on div "Try Pro with a 5 day free trial Go deeper and learn job-ready skills. Practice …" at bounding box center [149, 703] width 247 height 185
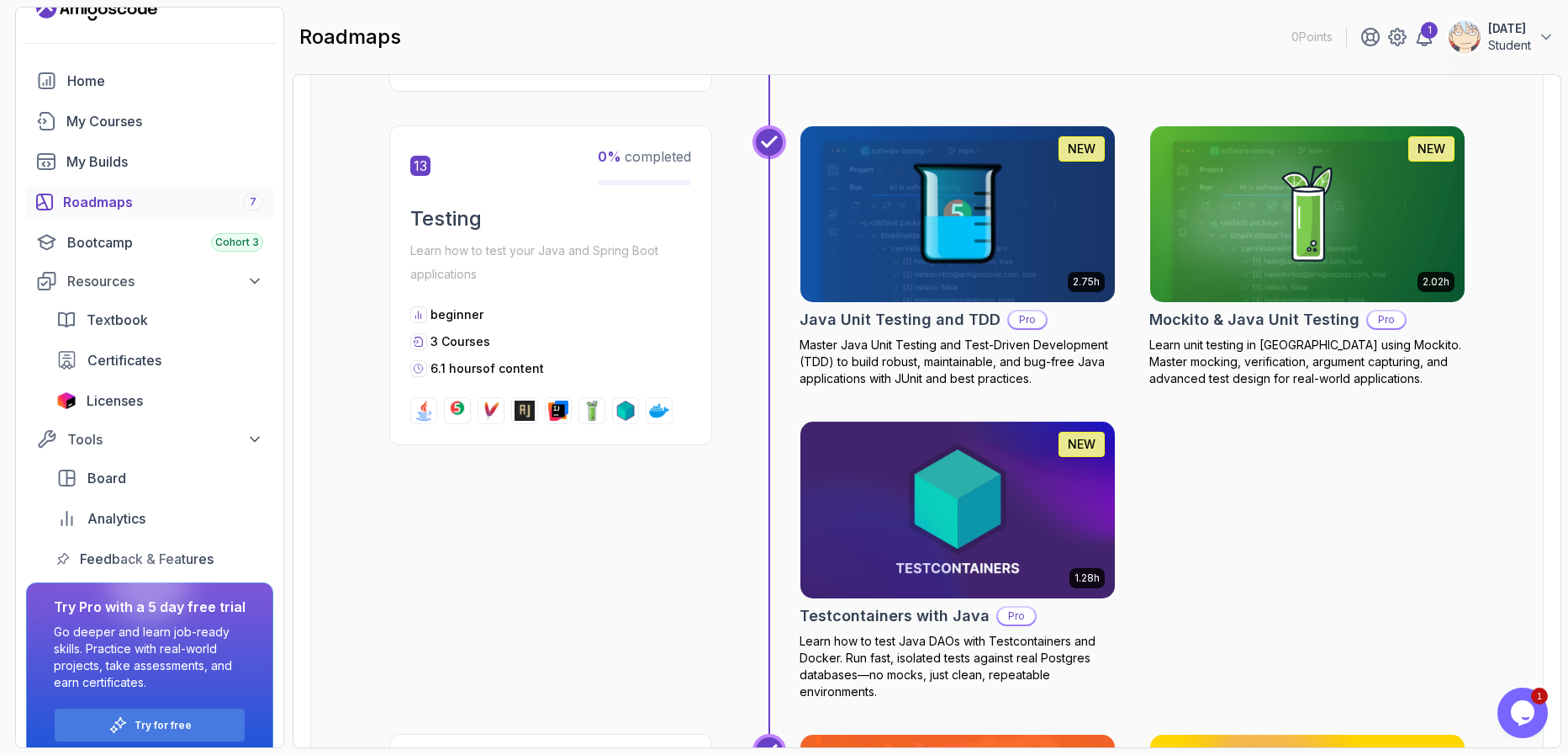
scroll to position [0, 0]
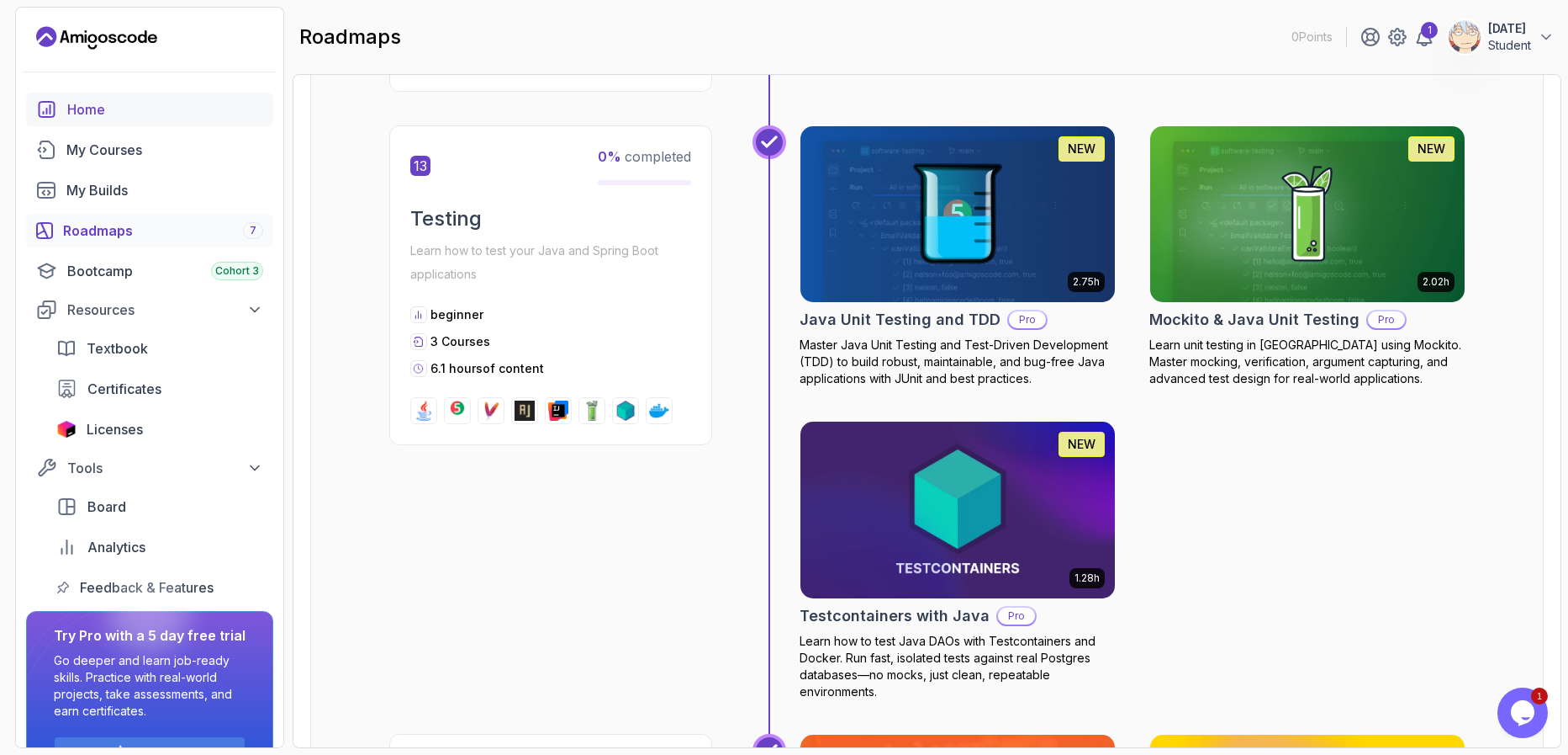
click at [119, 117] on div "Home" at bounding box center [165, 109] width 196 height 20
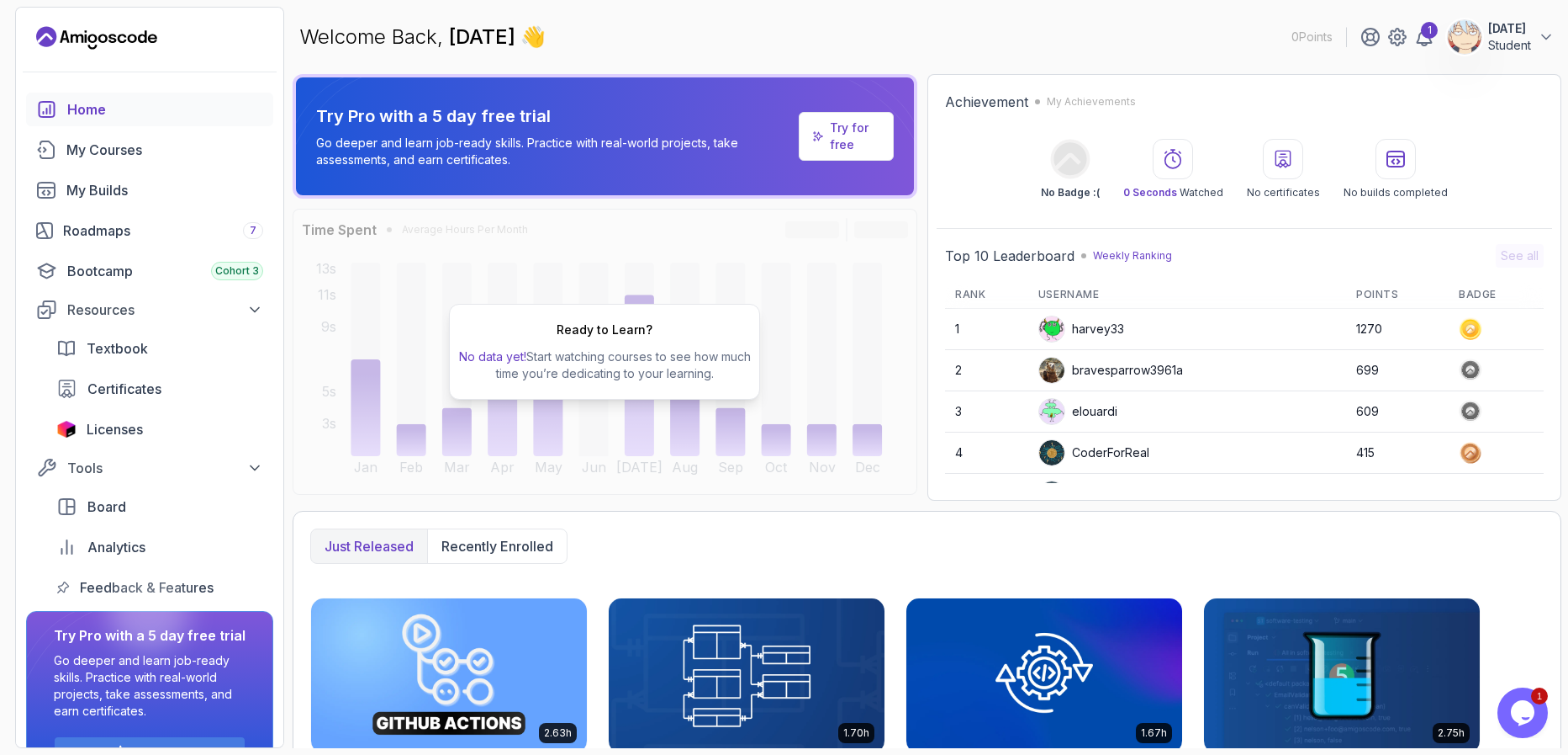
click at [1471, 45] on img at bounding box center [1465, 36] width 34 height 34
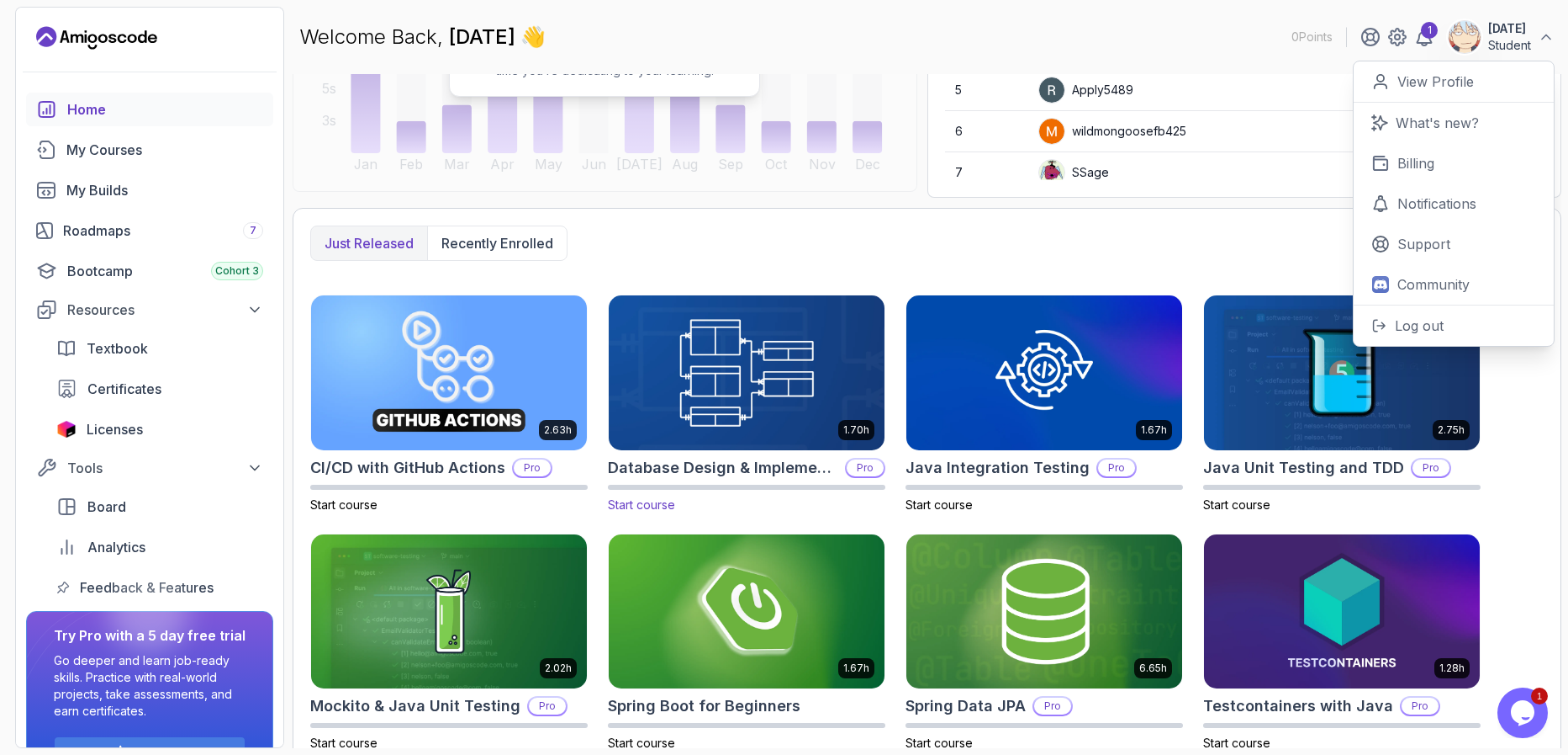
scroll to position [324, 0]
